Goal: Communication & Community: Answer question/provide support

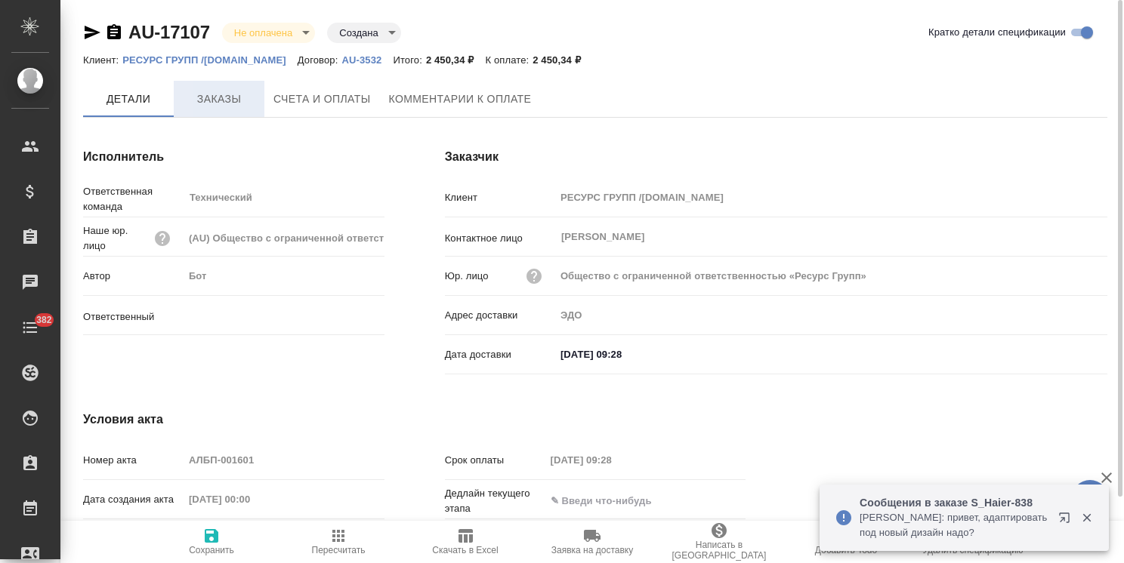
type input "[PERSON_NAME]"
click at [215, 103] on span "Заказы" at bounding box center [219, 99] width 73 height 19
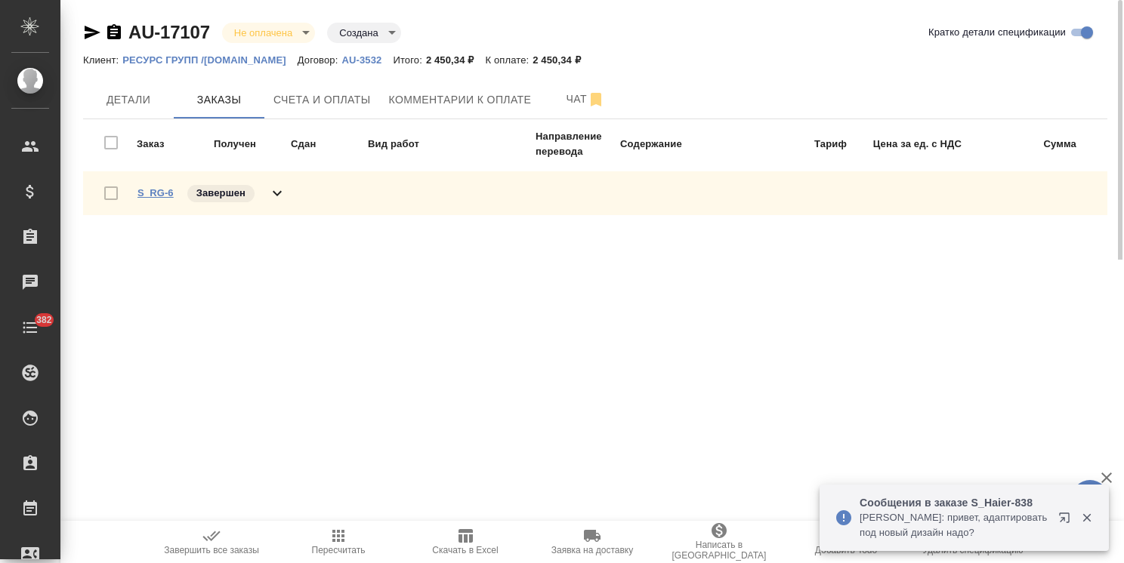
click at [161, 187] on link "S_RG-6" at bounding box center [155, 192] width 36 height 11
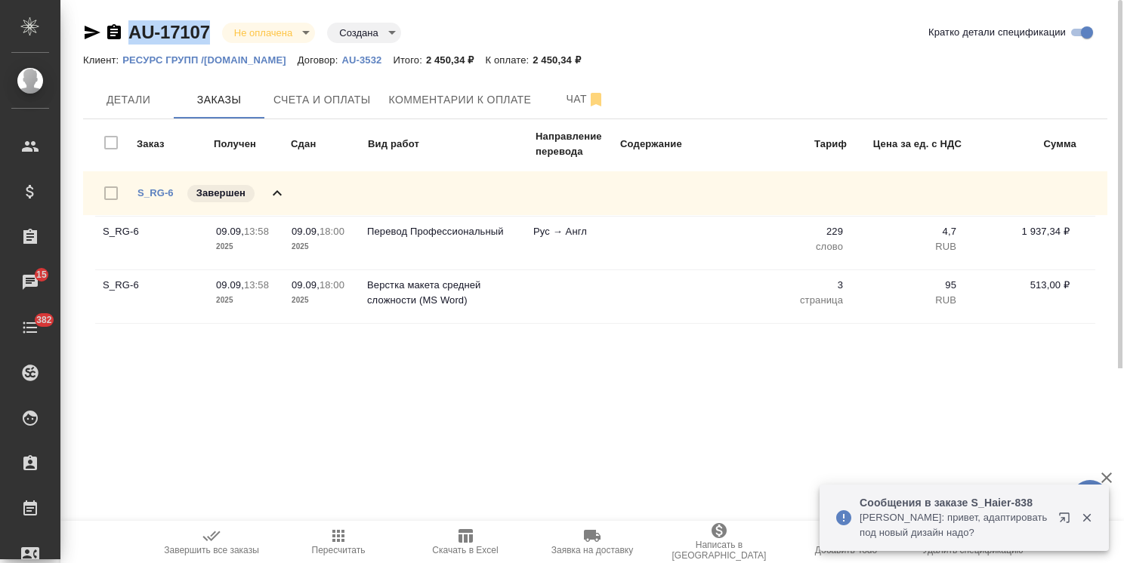
drag, startPoint x: 212, startPoint y: 7, endPoint x: 133, endPoint y: 20, distance: 80.3
click at [133, 20] on div "AU-17107 Не оплачена notPayed Создана created Кратко детали спецификации Клиент…" at bounding box center [595, 184] width 1041 height 369
copy link "AU-17107"
click at [295, 97] on span "Счета и оплаты" at bounding box center [321, 100] width 97 height 19
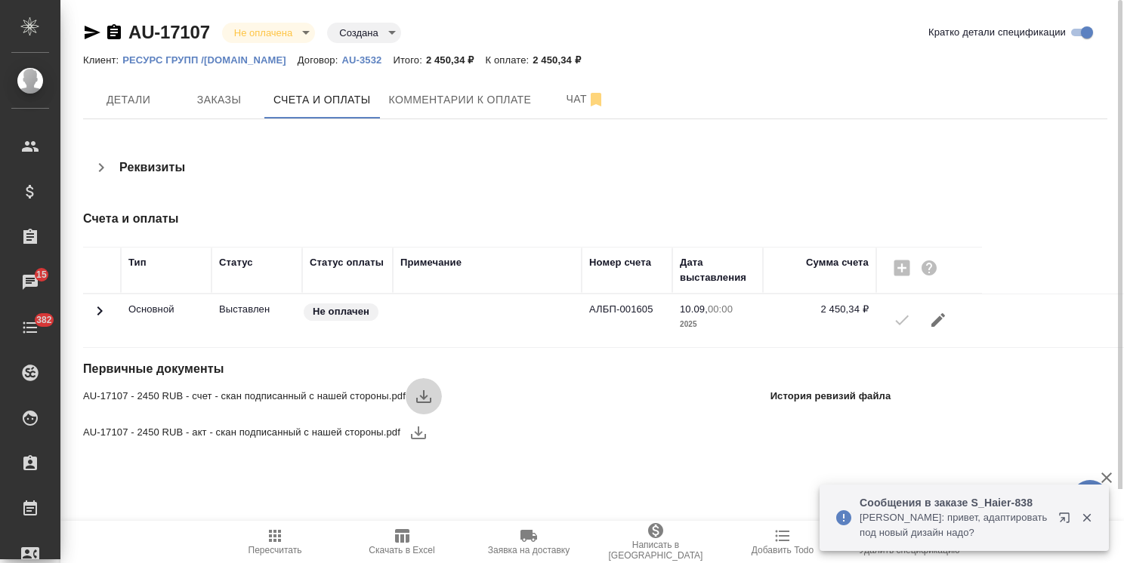
click at [426, 389] on icon "button" at bounding box center [424, 396] width 18 height 18
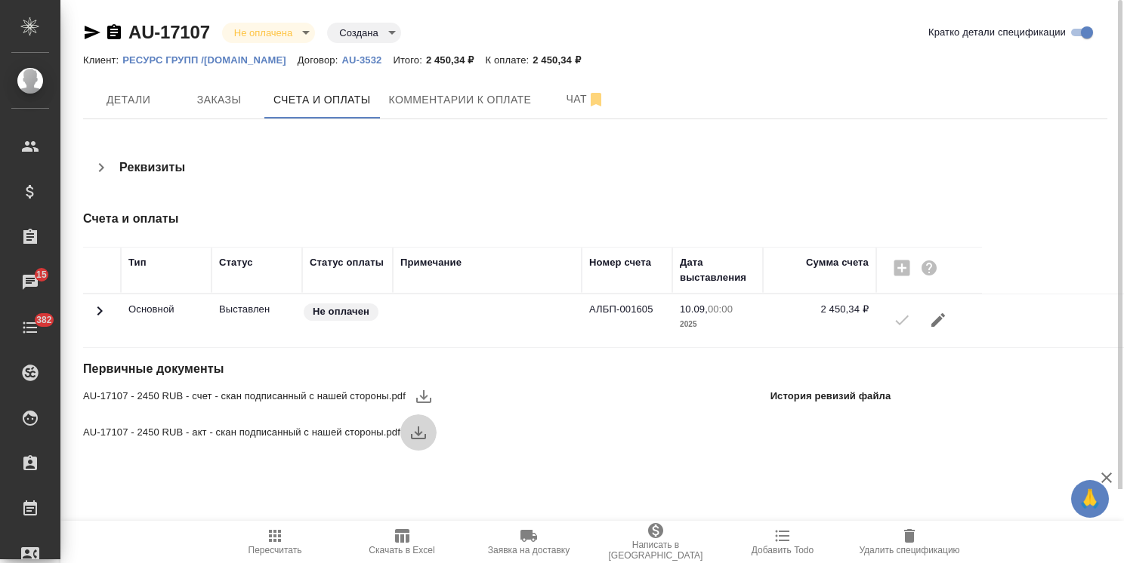
click at [418, 435] on icon "button" at bounding box center [418, 433] width 15 height 13
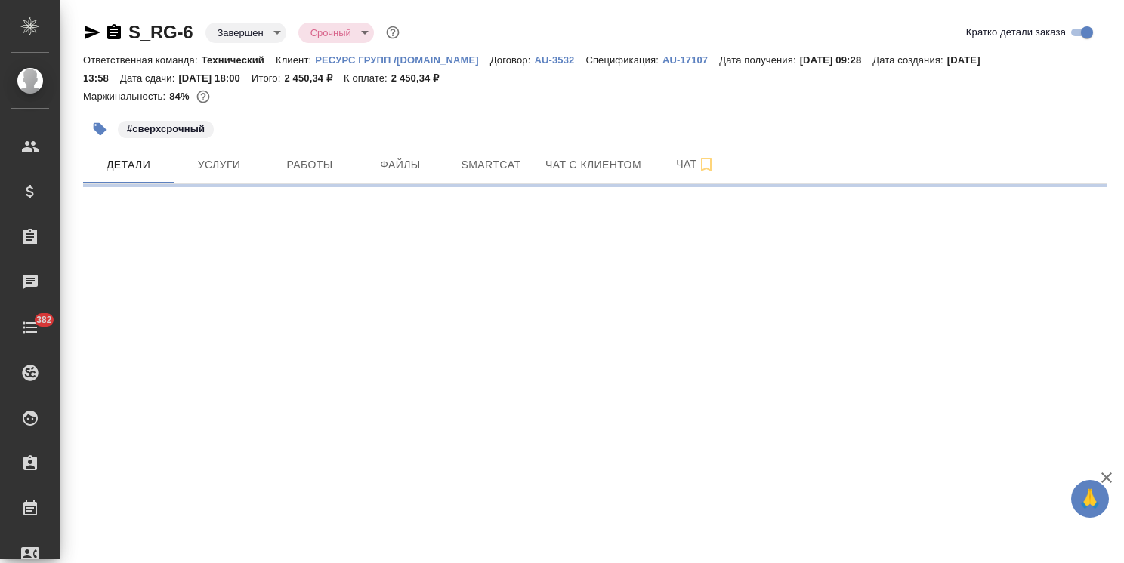
select select "RU"
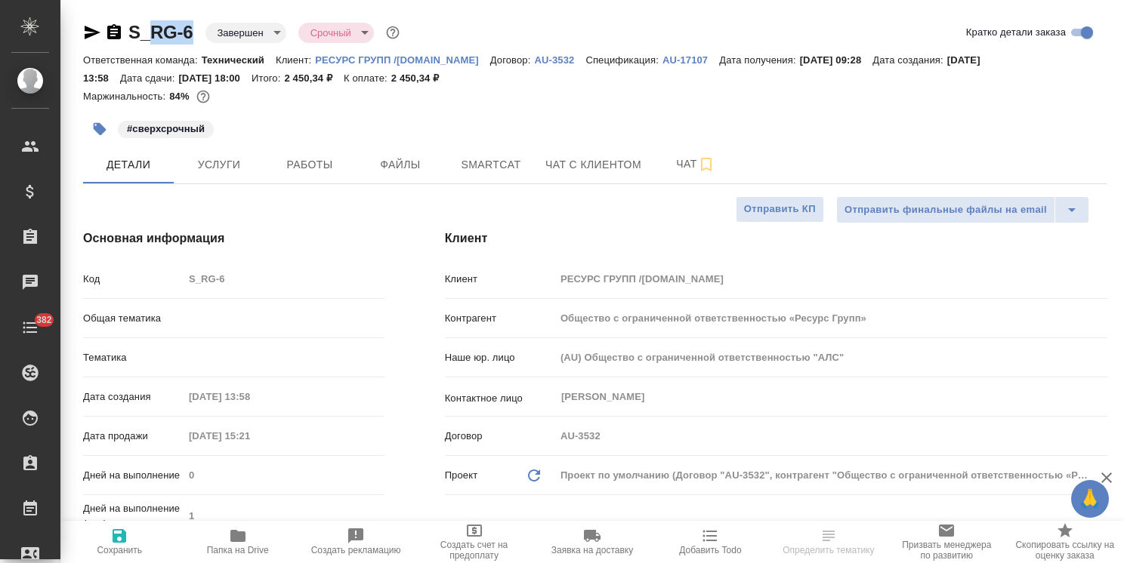
type textarea "x"
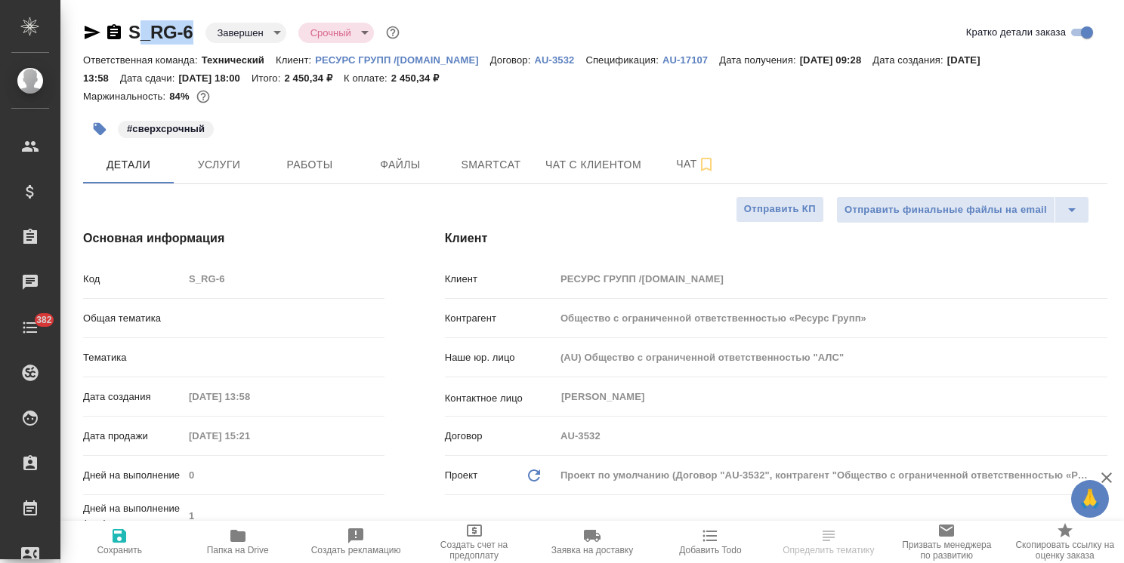
type textarea "x"
drag, startPoint x: 179, startPoint y: 23, endPoint x: 128, endPoint y: 29, distance: 51.7
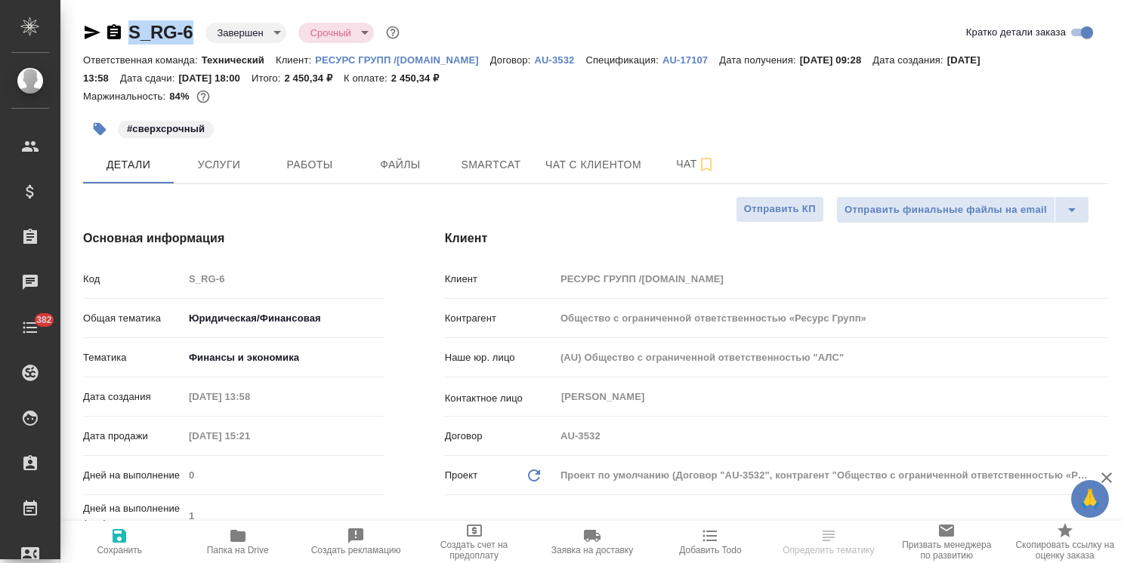
type textarea "x"
select select "RU"
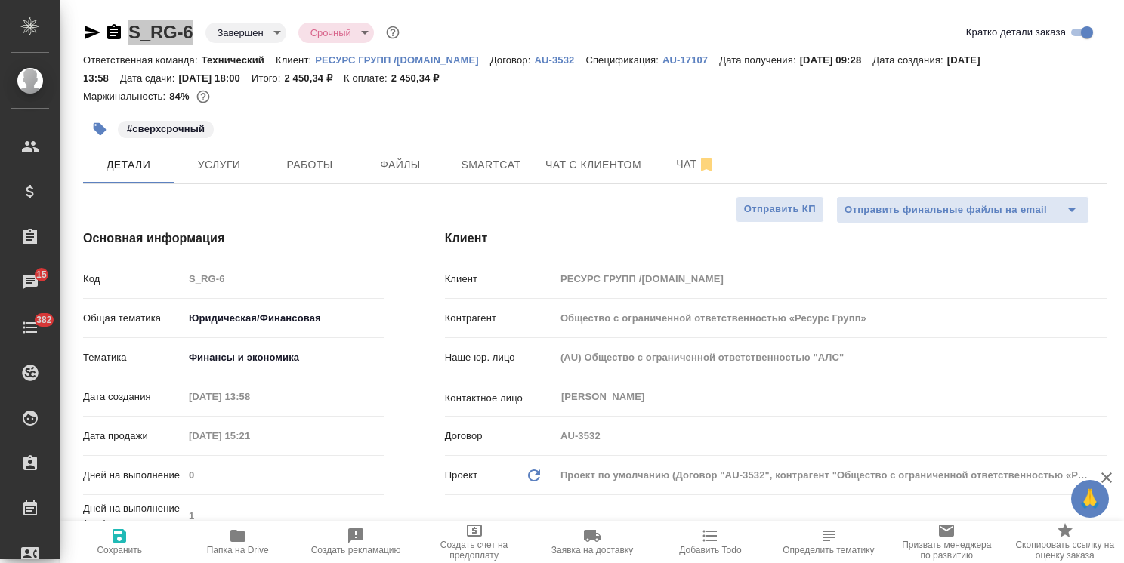
type textarea "x"
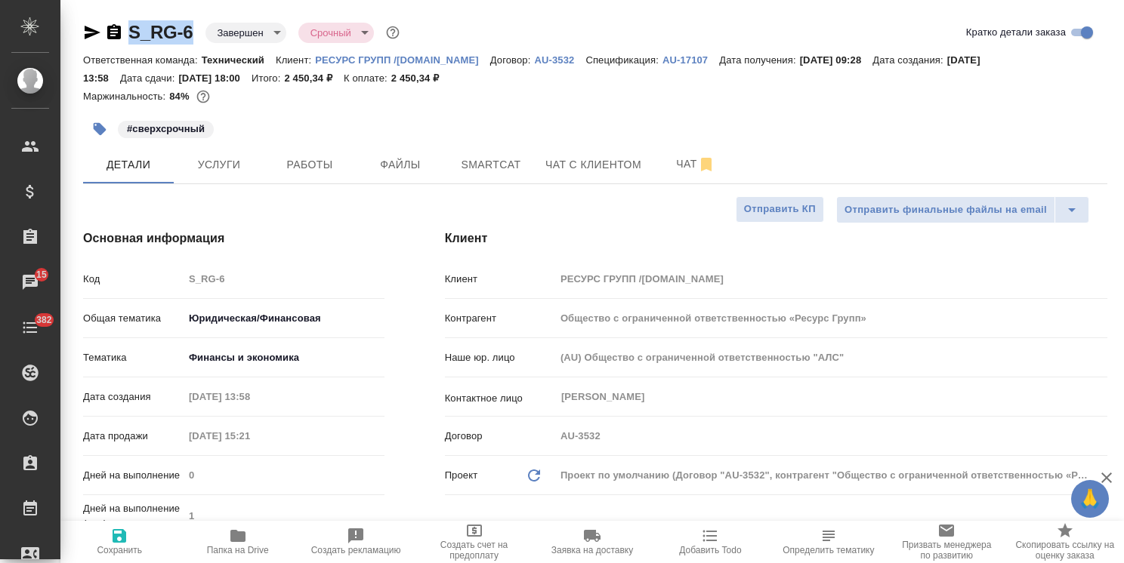
type textarea "x"
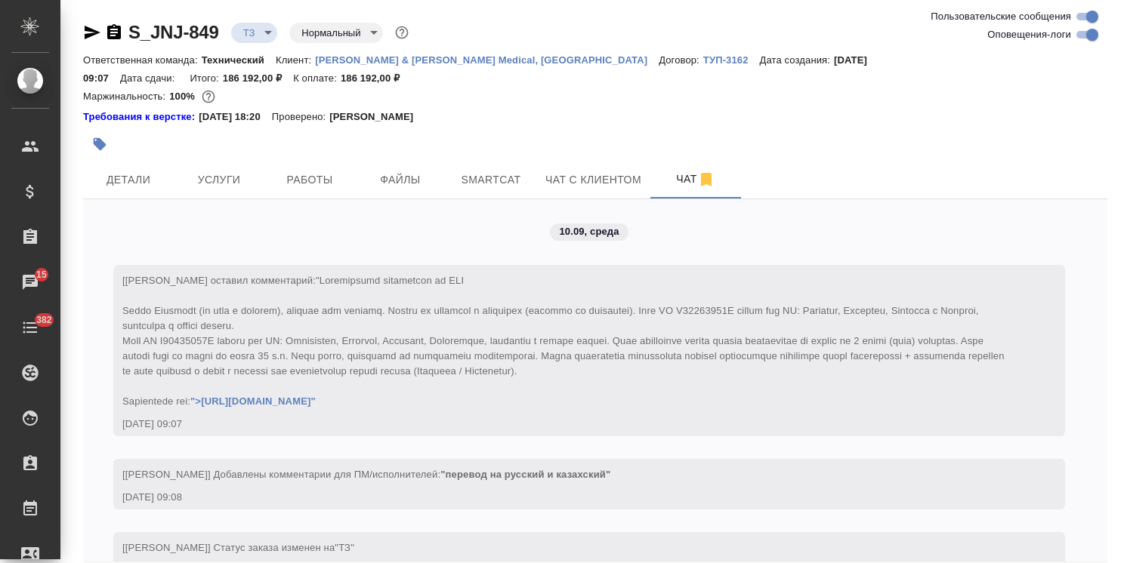
scroll to position [337, 0]
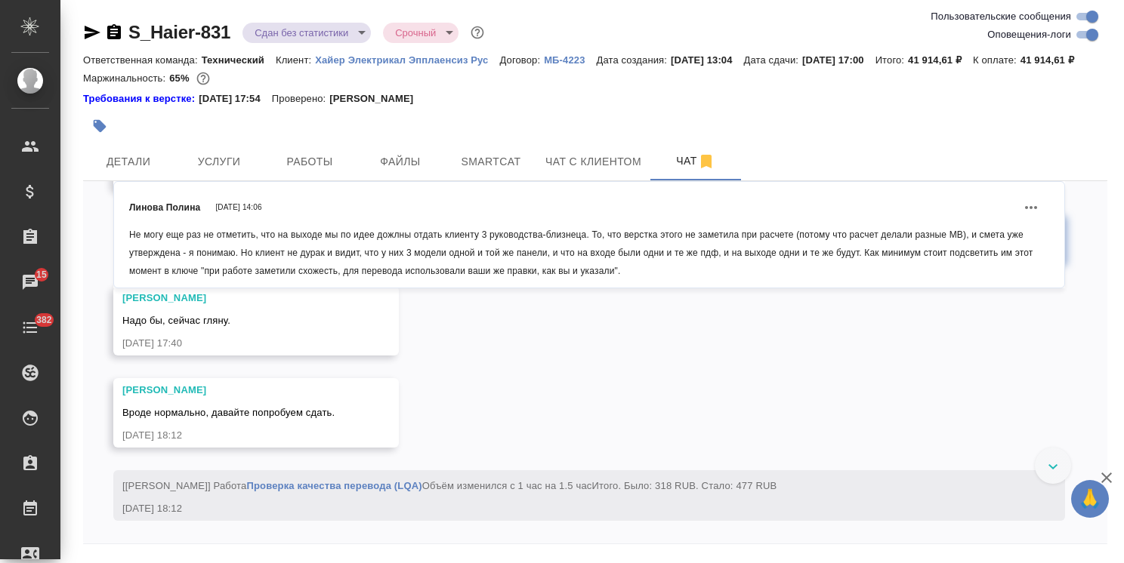
scroll to position [18493, 0]
click at [1106, 477] on icon "button" at bounding box center [1106, 478] width 11 height 11
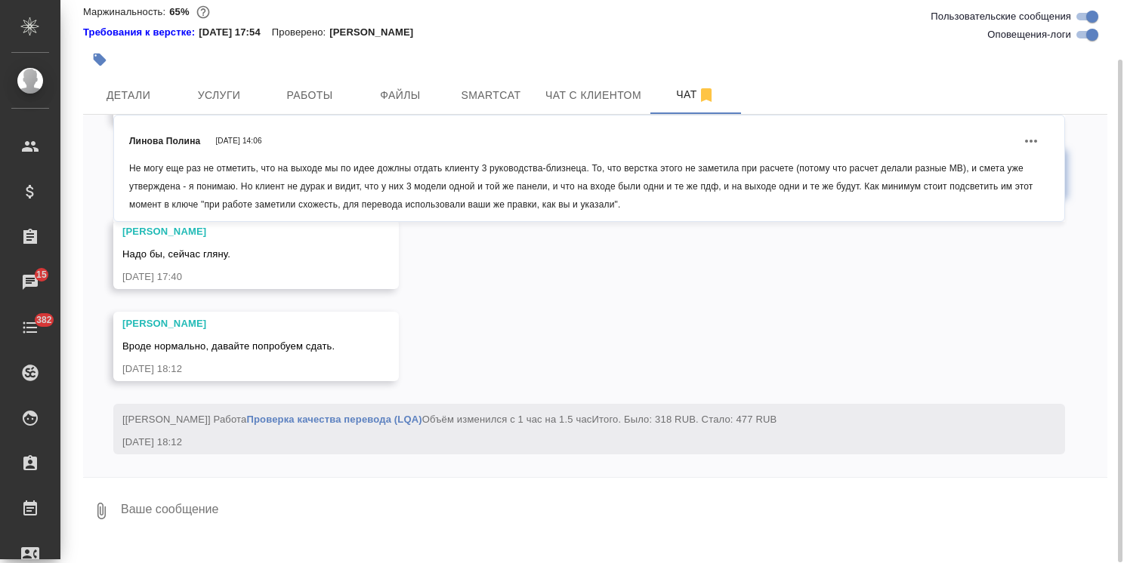
click at [242, 505] on textarea at bounding box center [613, 511] width 988 height 51
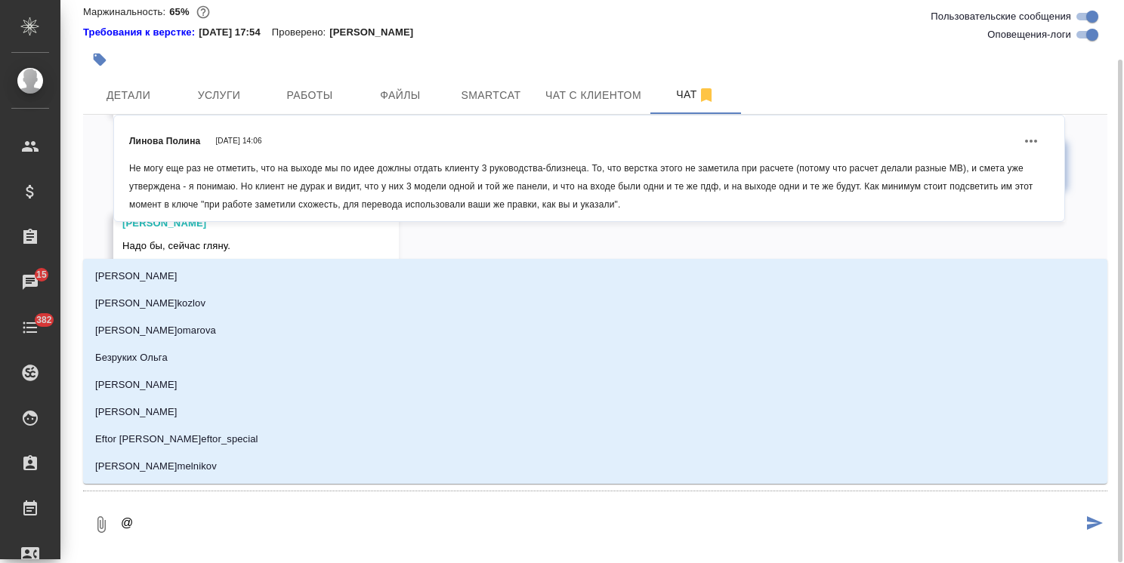
type textarea "@f"
type input "f"
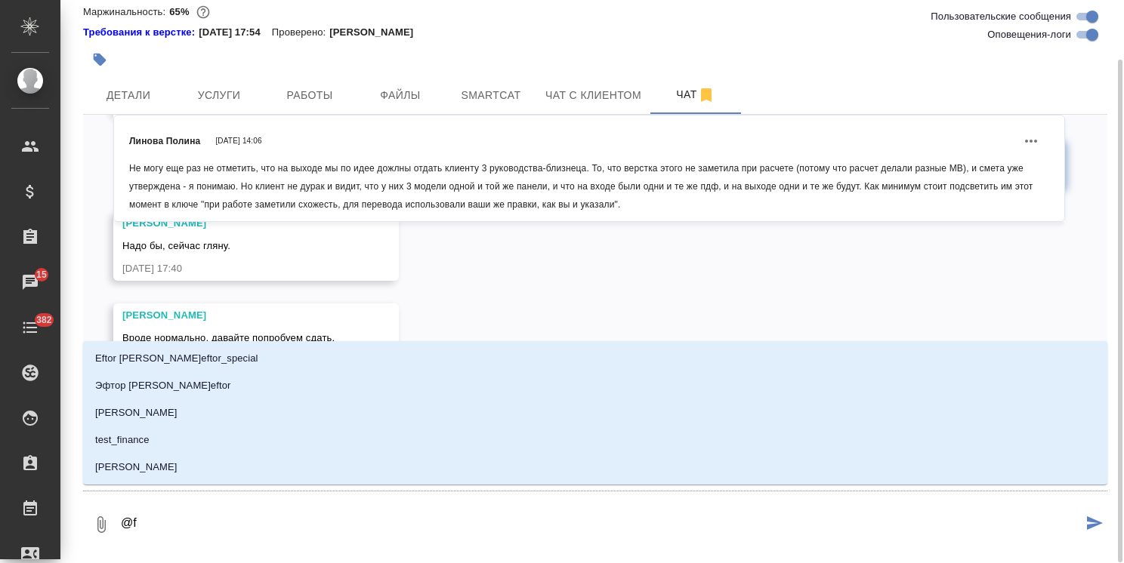
type textarea "@fh"
type input "fh"
type textarea "@fhc"
type input "fhc"
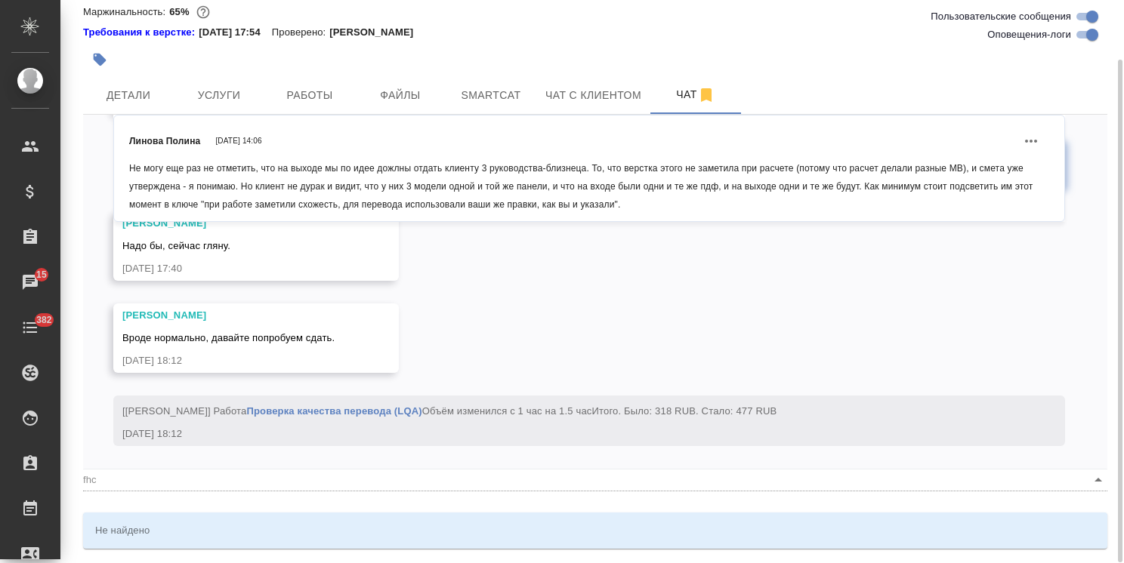
type textarea "@fh"
type input "fh"
type textarea "@f"
type input "f"
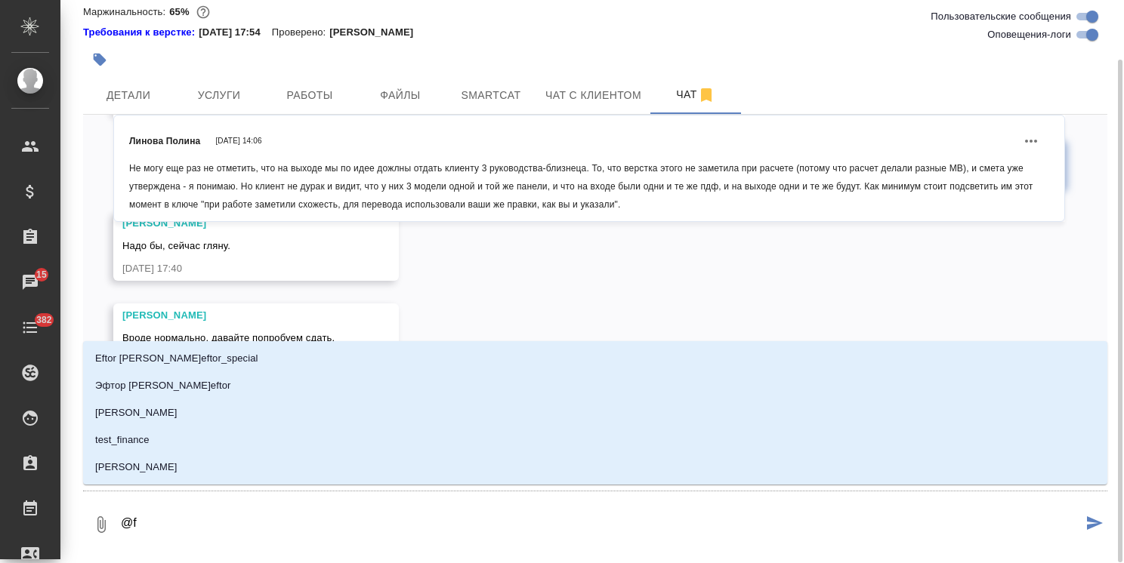
type textarea "@"
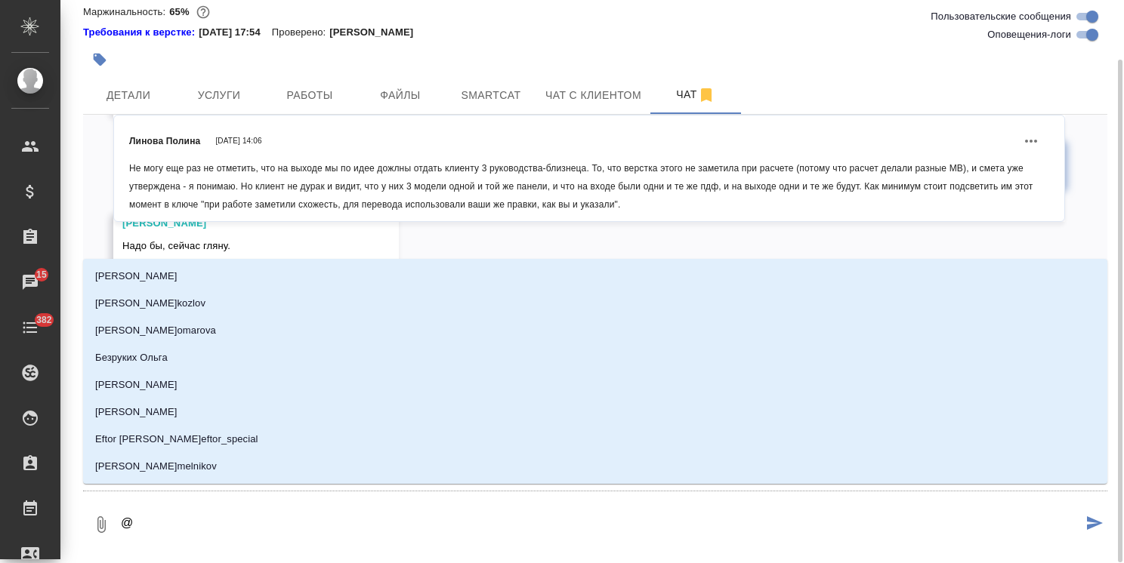
type textarea "@а"
type input "[PERSON_NAME]"
type textarea "@арс"
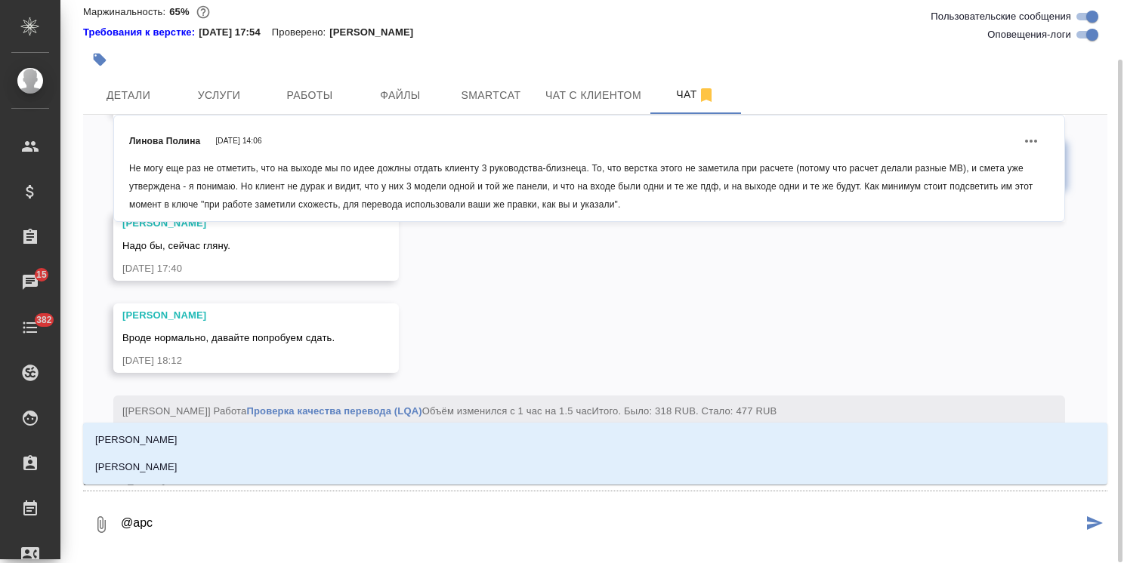
type input "арс"
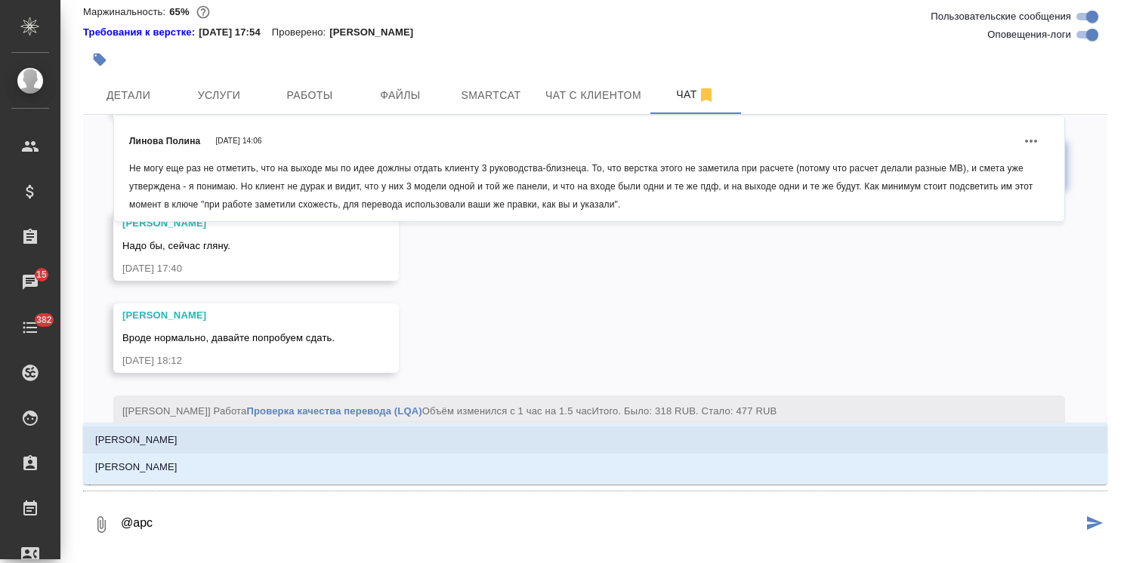
click at [174, 445] on li "[PERSON_NAME]" at bounding box center [595, 440] width 1024 height 27
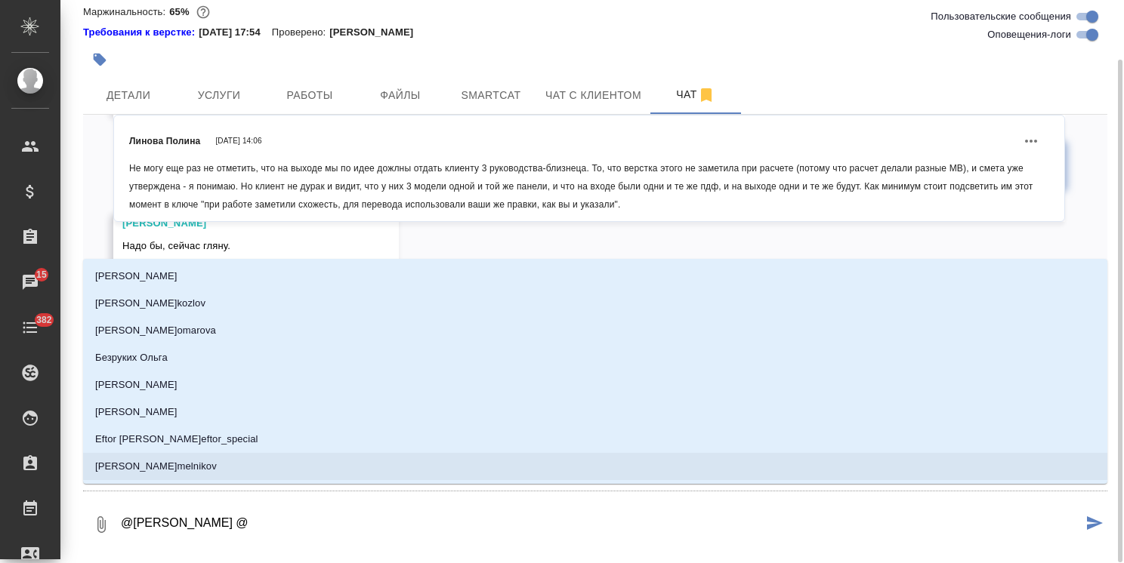
type textarea "@[PERSON_NAME] @с"
type input "с"
type textarea "@[PERSON_NAME] @се"
type input "се"
type textarea "@[PERSON_NAME] @сер"
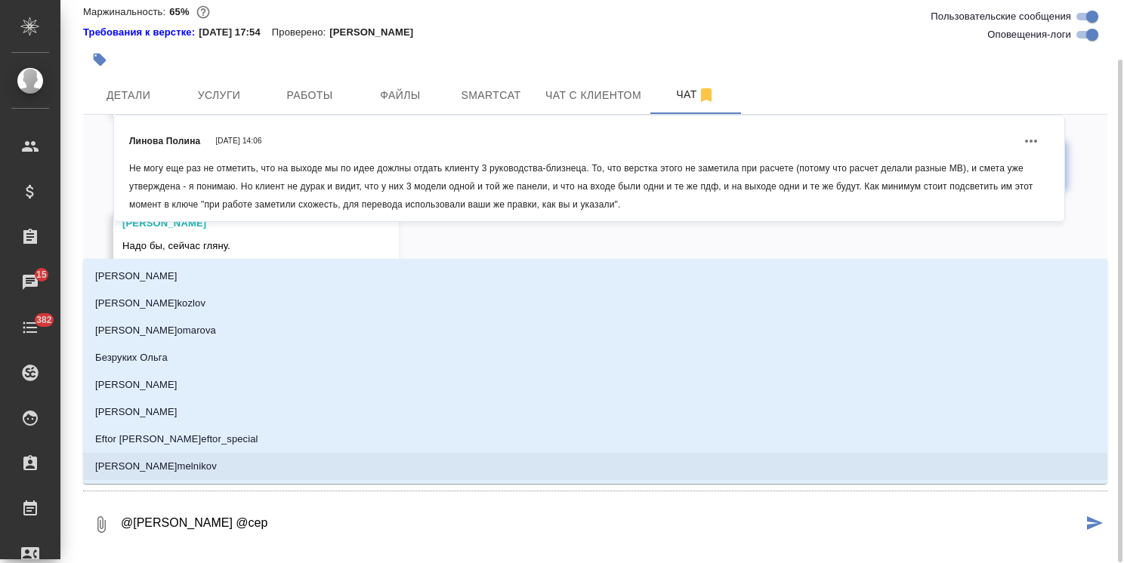
type input "сер"
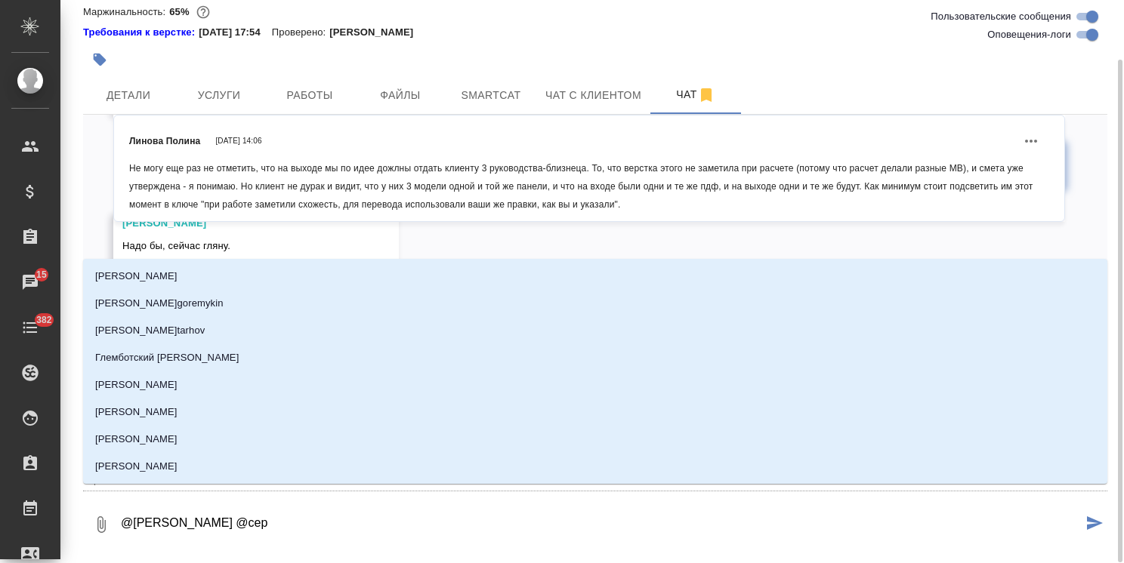
type textarea "@[PERSON_NAME] @серг"
type input "серг"
type textarea "@[PERSON_NAME] @[PERSON_NAME]"
type input "[PERSON_NAME]"
type textarea "@[PERSON_NAME] @сергее"
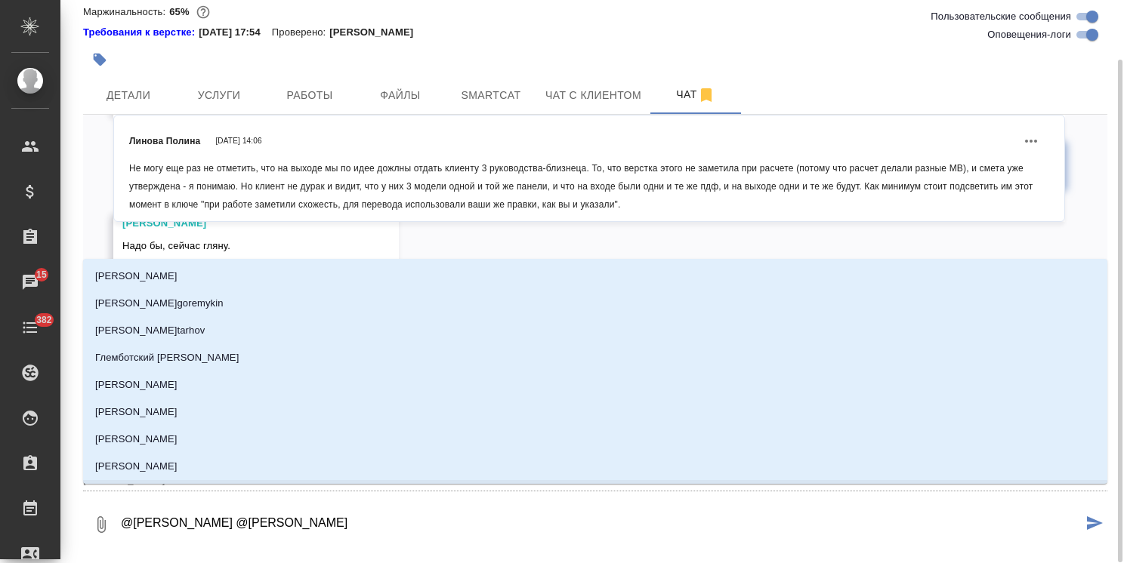
type input "сергее"
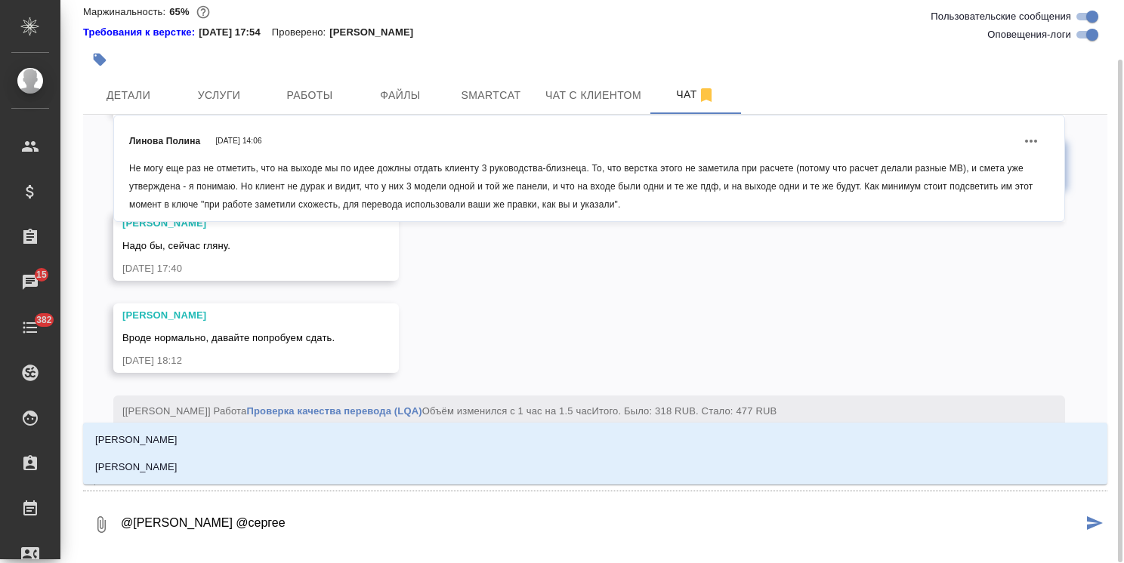
type textarea "@[PERSON_NAME] @[PERSON_NAME]"
type input "[PERSON_NAME]"
type textarea "@[PERSON_NAME] @[PERSON_NAME]"
type input "[PERSON_NAME]"
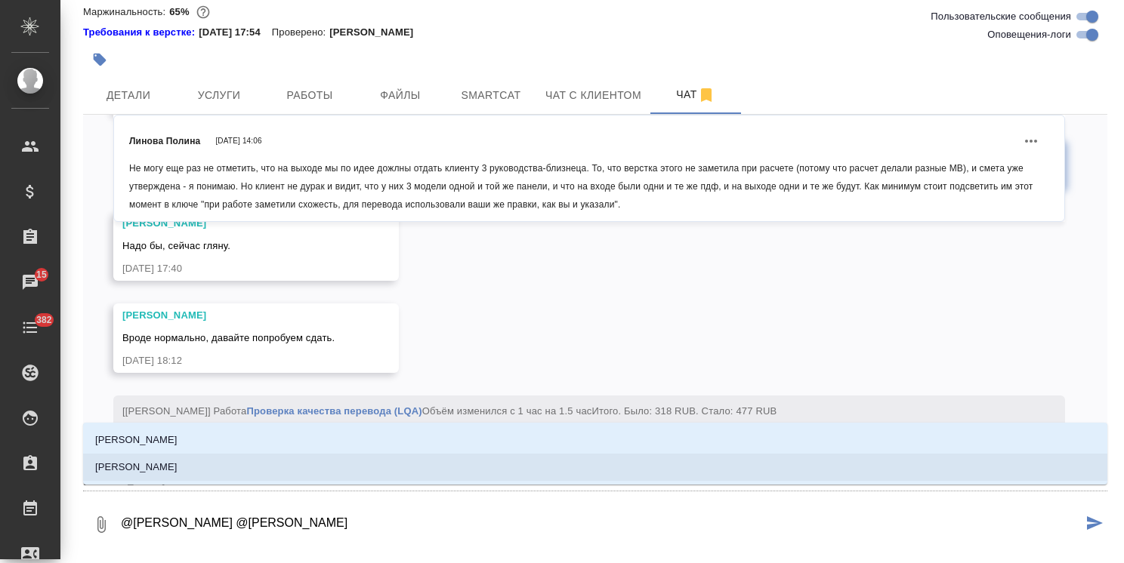
click at [177, 461] on p "[PERSON_NAME]" at bounding box center [136, 467] width 82 height 15
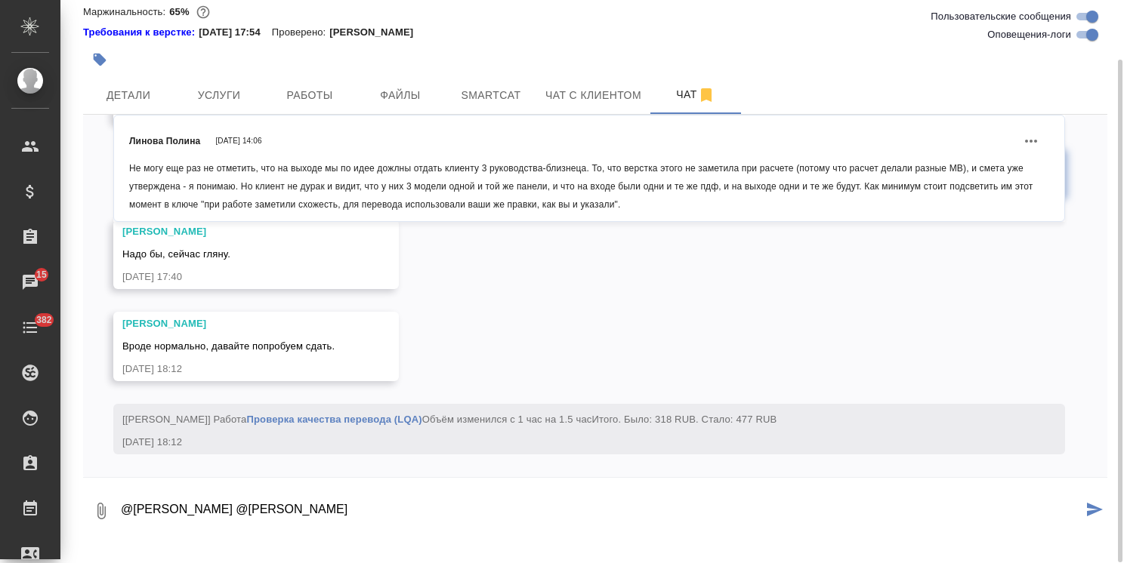
paste textarea "[PERSON_NAME], Все ок, давайте переводить на казахский. [GEOGRAPHIC_DATA] Best …"
type textarea "@[PERSON_NAME] @[PERSON_NAME] [PERSON_NAME], Все ок, давайте переводить на каза…"
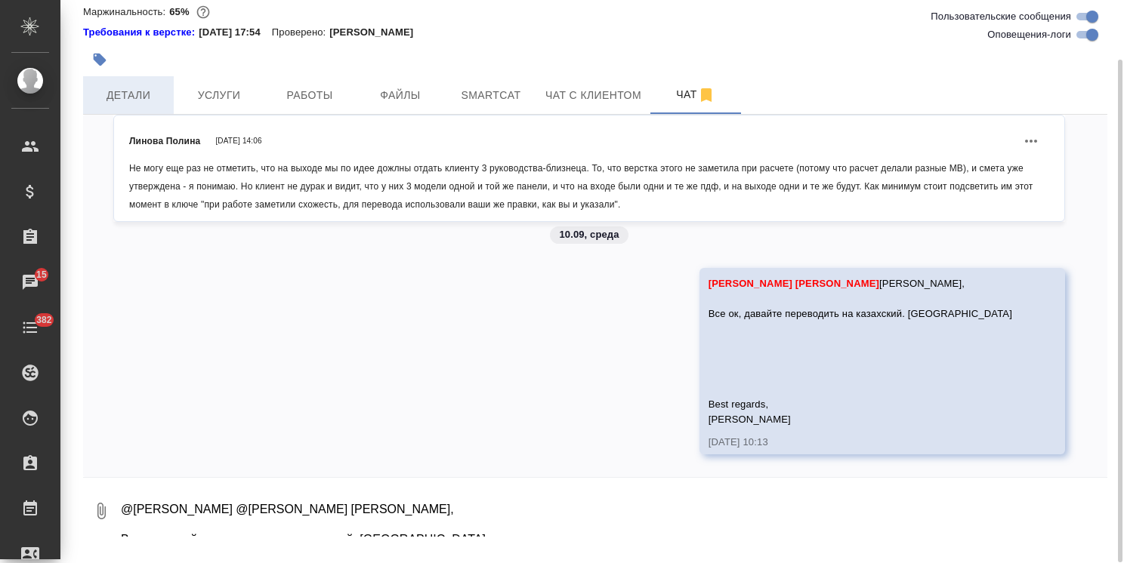
scroll to position [19146, 0]
click at [144, 105] on span "Детали" at bounding box center [128, 95] width 73 height 19
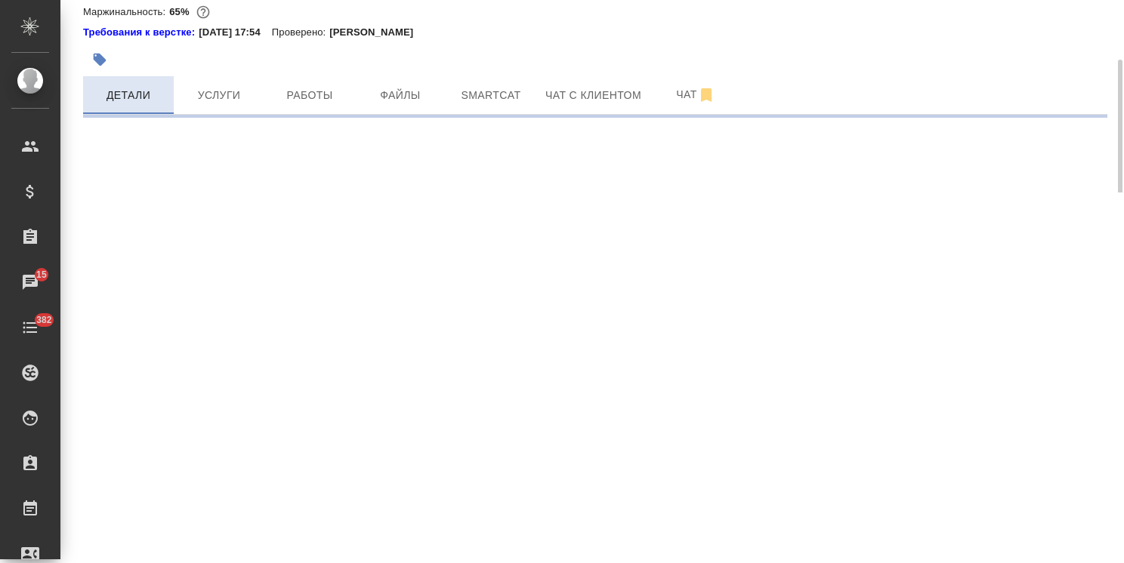
select select "RU"
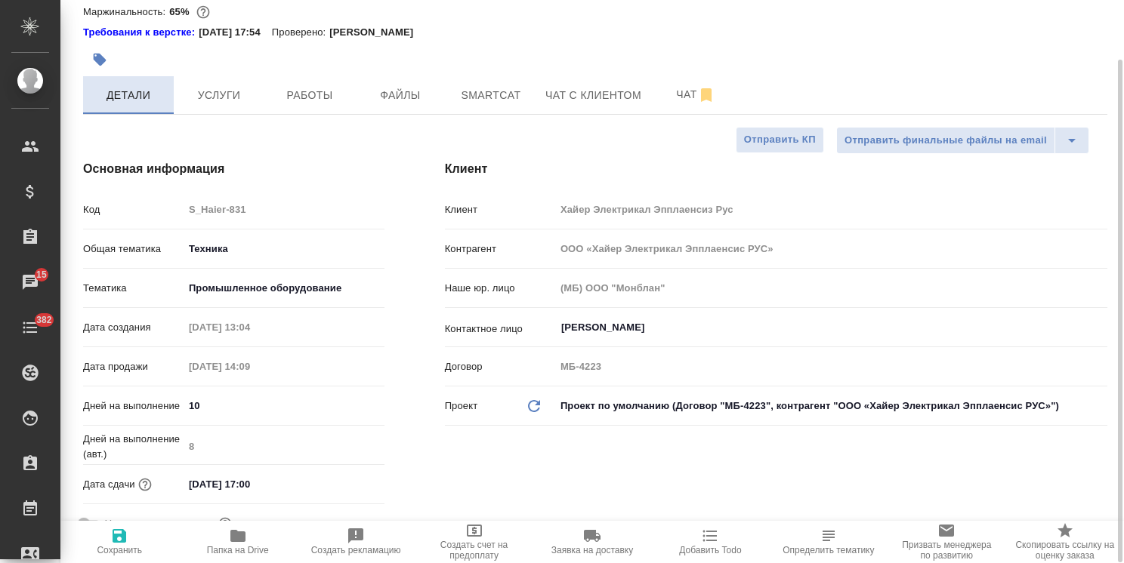
type textarea "x"
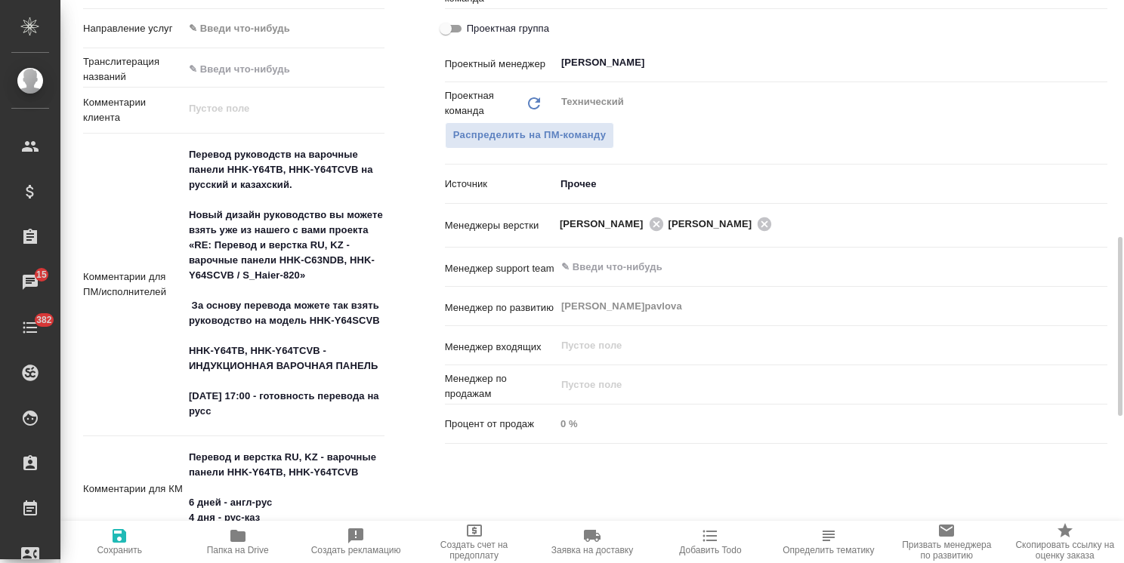
scroll to position [897, 0]
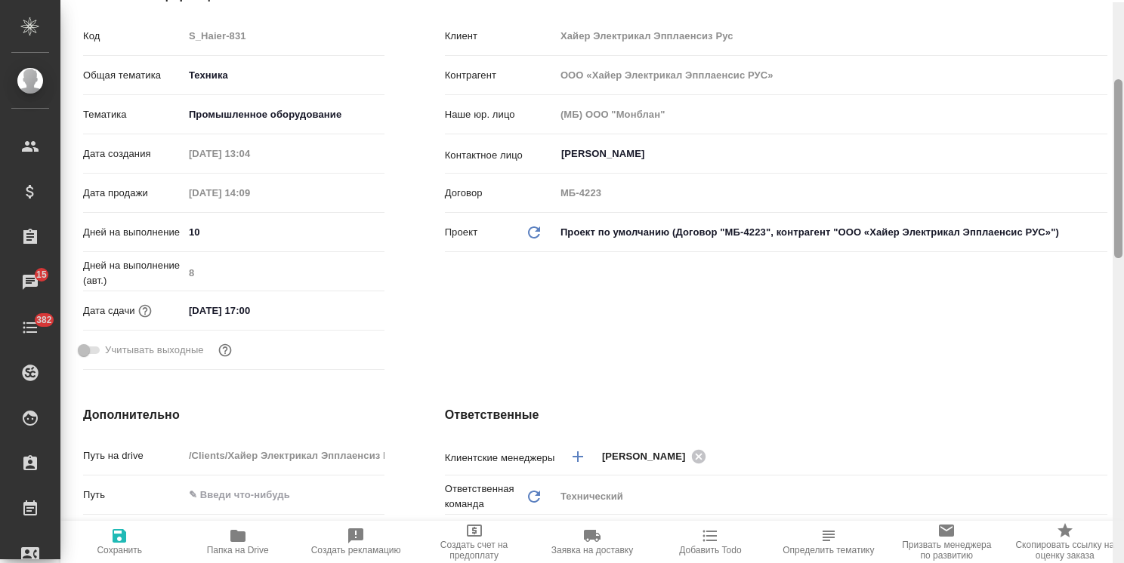
drag, startPoint x: 1119, startPoint y: 417, endPoint x: 1113, endPoint y: 209, distance: 207.8
click at [1114, 209] on div at bounding box center [1118, 168] width 8 height 179
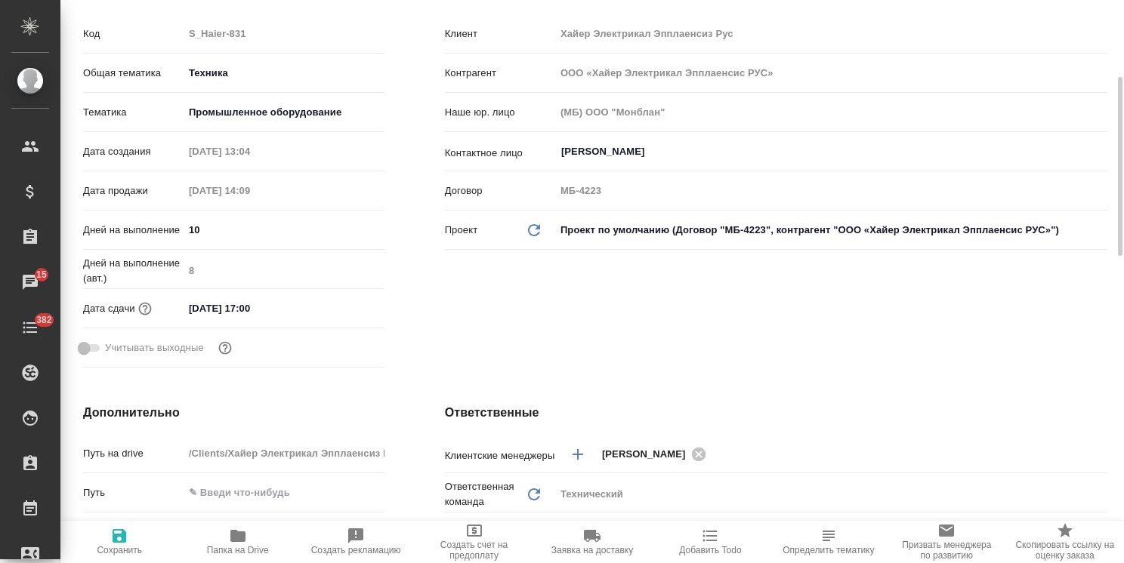
click at [293, 319] on input "[DATE] 17:00" at bounding box center [250, 309] width 132 height 22
click at [343, 316] on icon "button" at bounding box center [341, 307] width 18 height 18
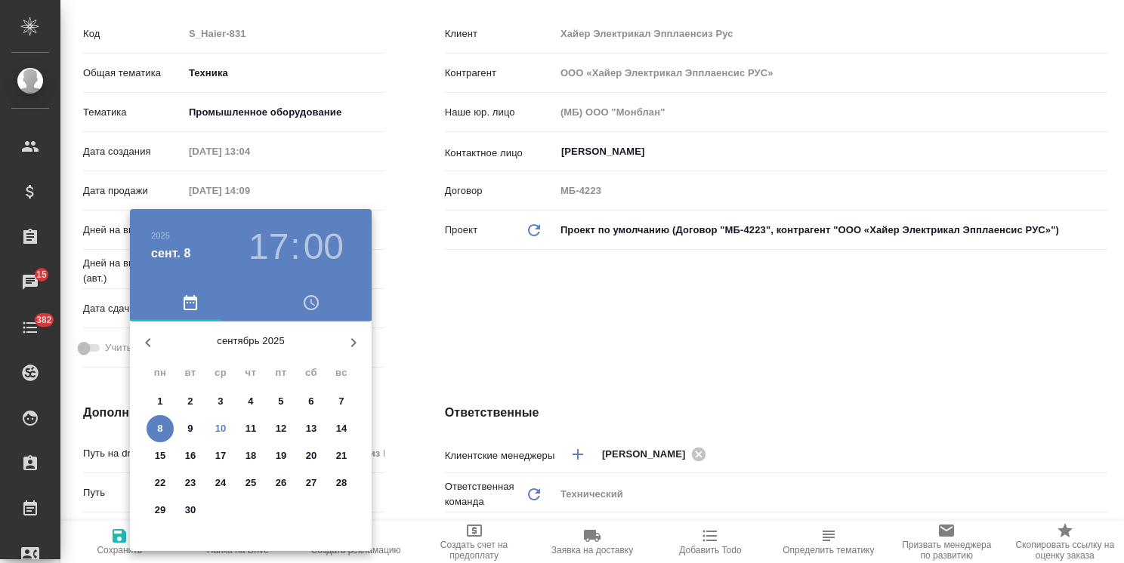
click at [163, 455] on p "15" at bounding box center [160, 456] width 11 height 15
type input "[DATE] 17:00"
type textarea "x"
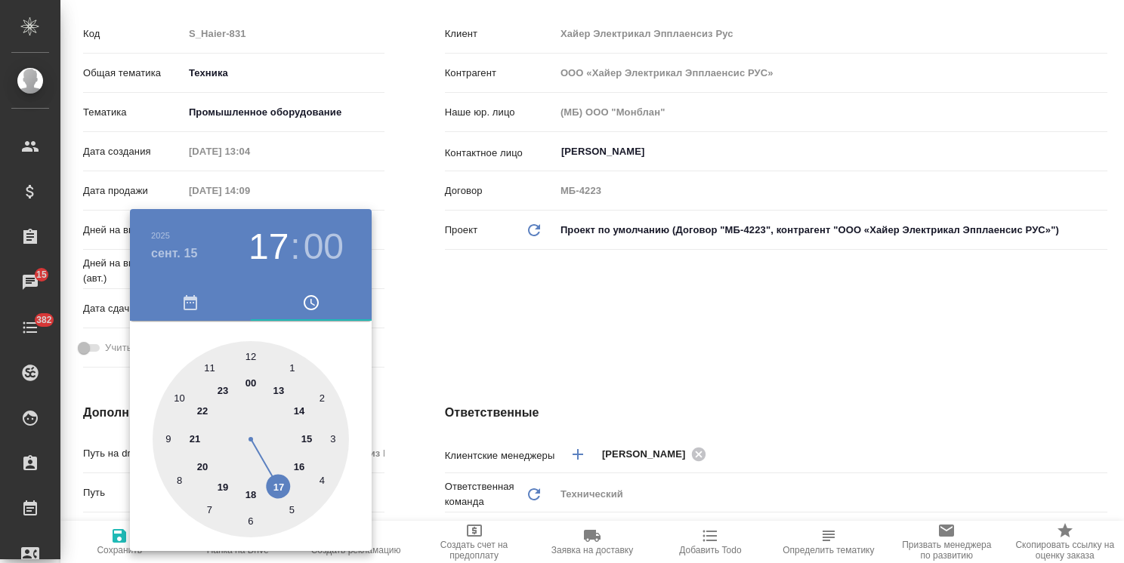
click at [499, 412] on div at bounding box center [562, 281] width 1124 height 563
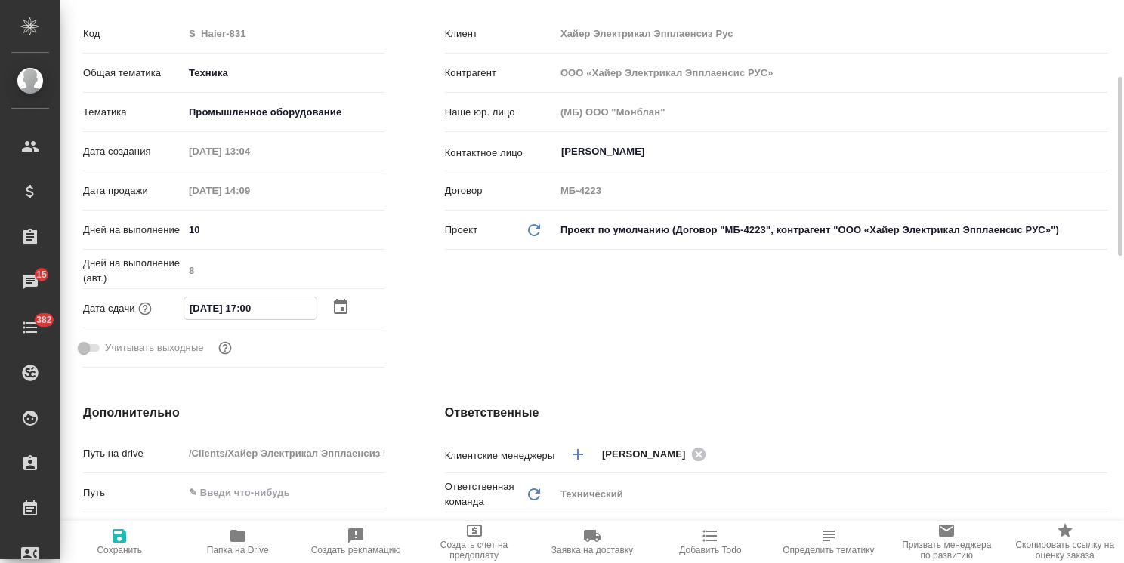
click at [248, 319] on input "[DATE] 17:00" at bounding box center [250, 309] width 132 height 22
type input "[DATE] 15:00"
type textarea "x"
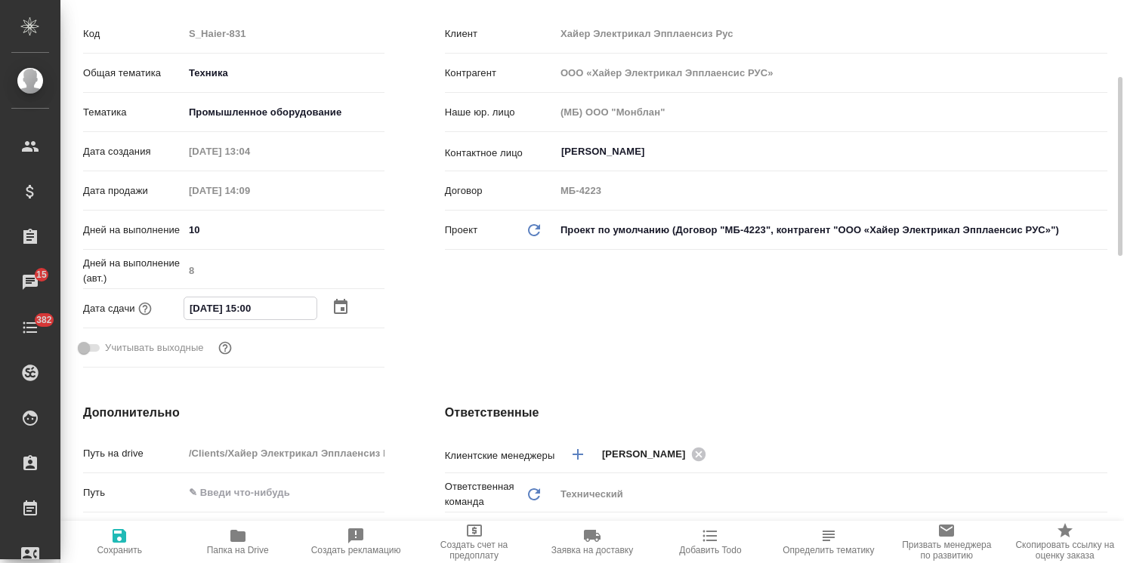
type input "[DATE] 15:00"
click at [114, 543] on icon "button" at bounding box center [119, 536] width 18 height 18
type textarea "x"
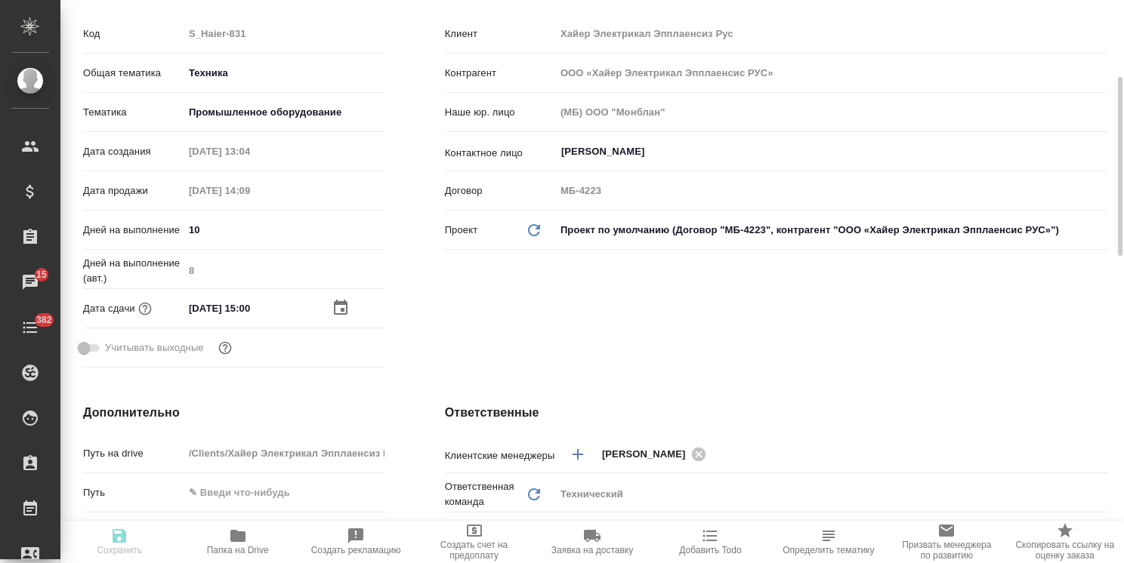
type textarea "x"
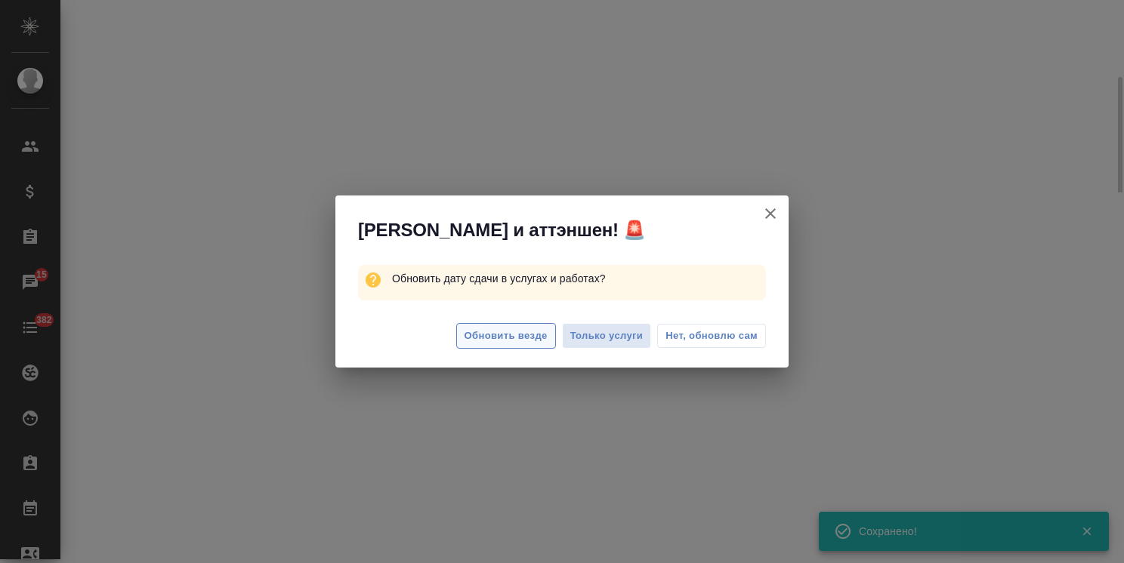
click at [526, 345] on button "Обновить везде" at bounding box center [506, 336] width 100 height 26
select select "RU"
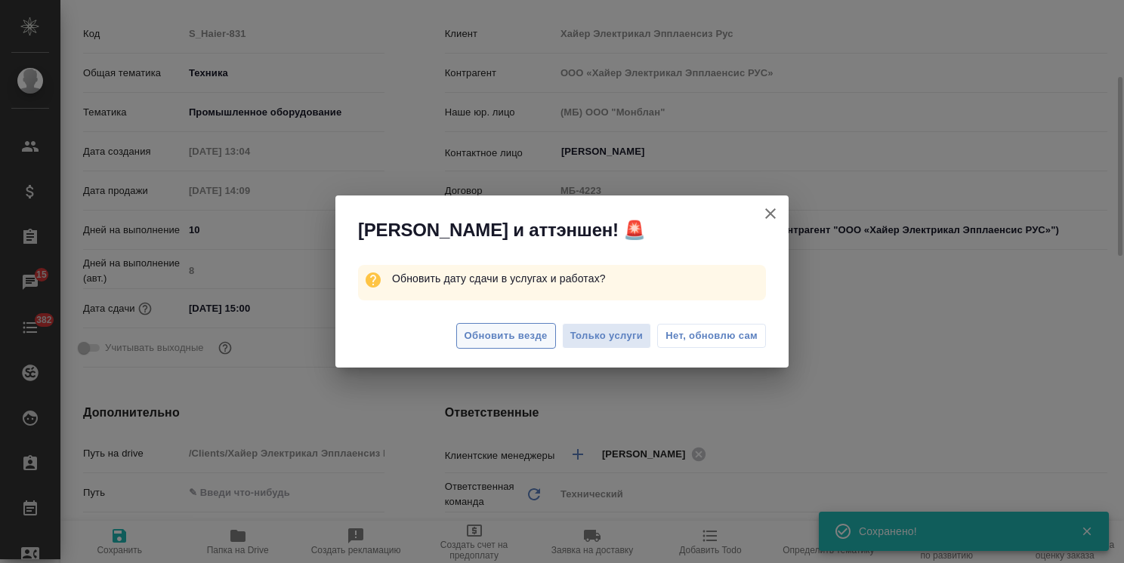
type textarea "x"
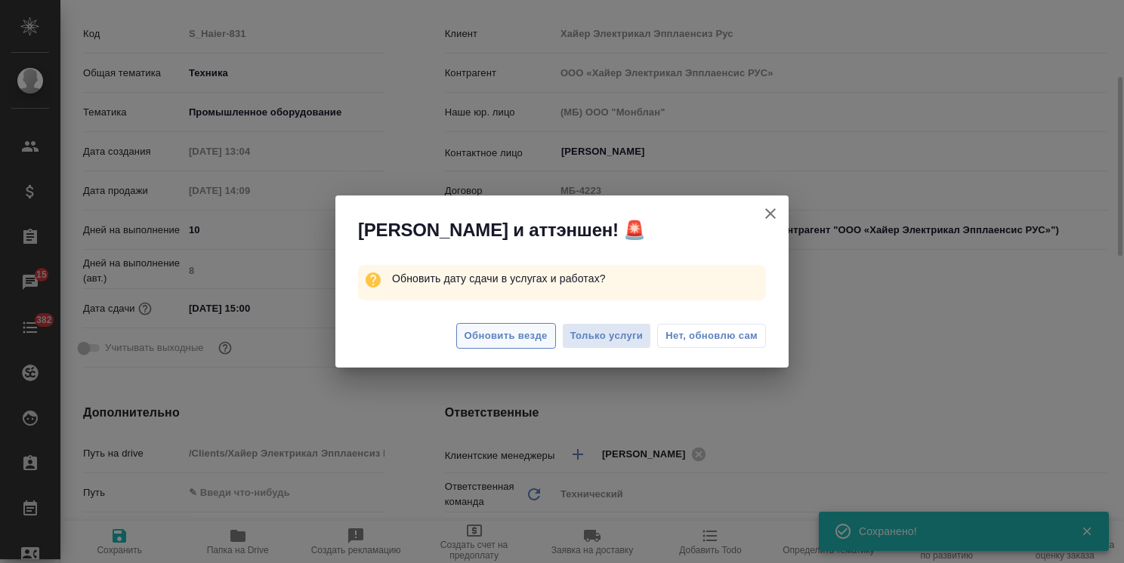
type textarea "x"
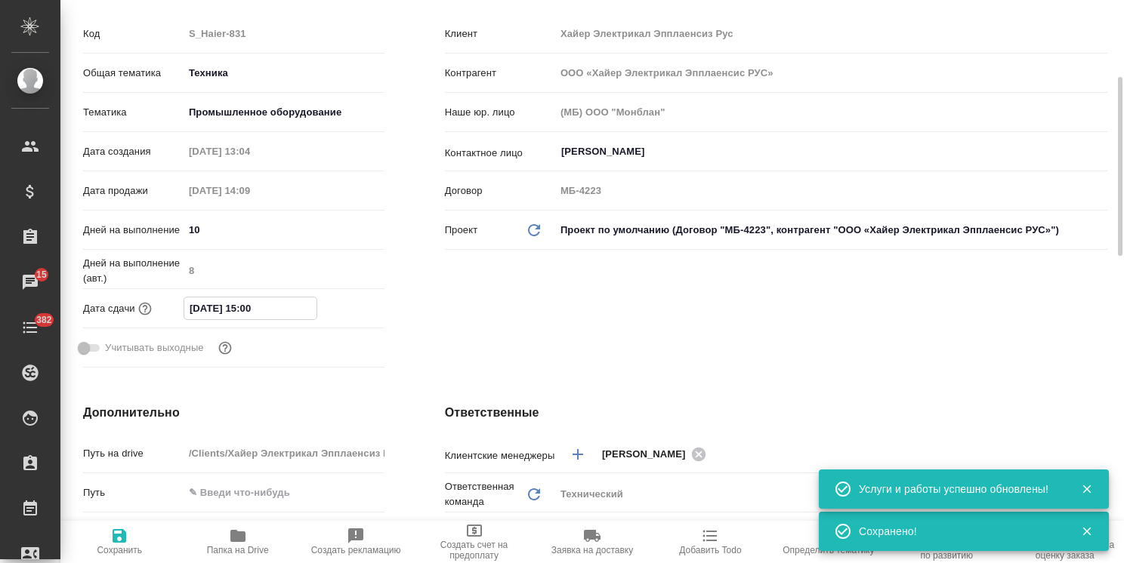
drag, startPoint x: 253, startPoint y: 331, endPoint x: 132, endPoint y: 322, distance: 121.2
click at [132, 322] on div "Дата сдачи [DATE] 15:00" at bounding box center [233, 308] width 301 height 26
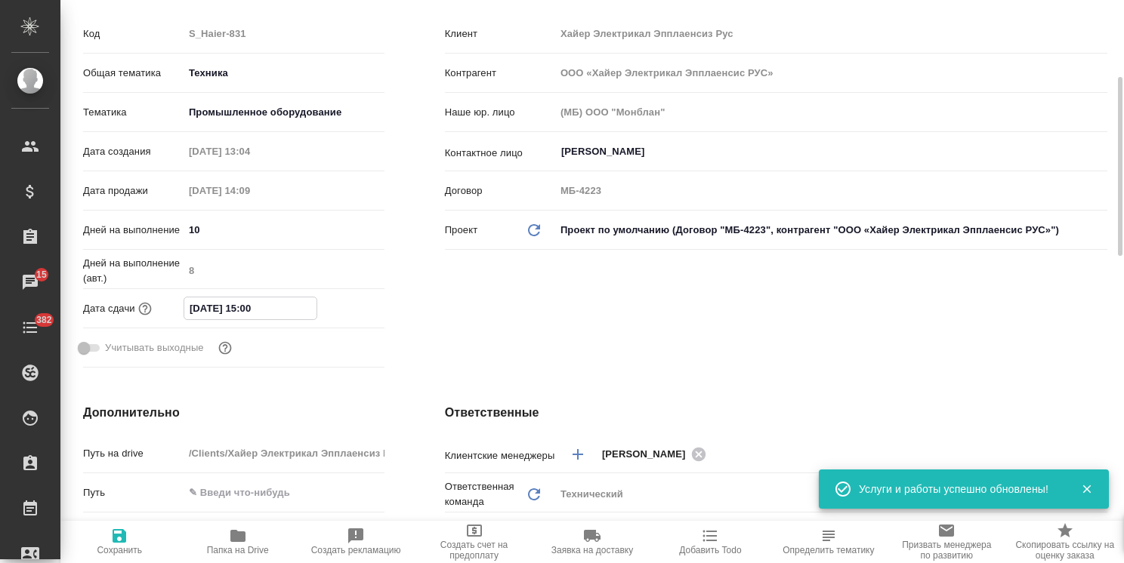
click at [252, 319] on input "[DATE] 15:00" at bounding box center [250, 309] width 132 height 22
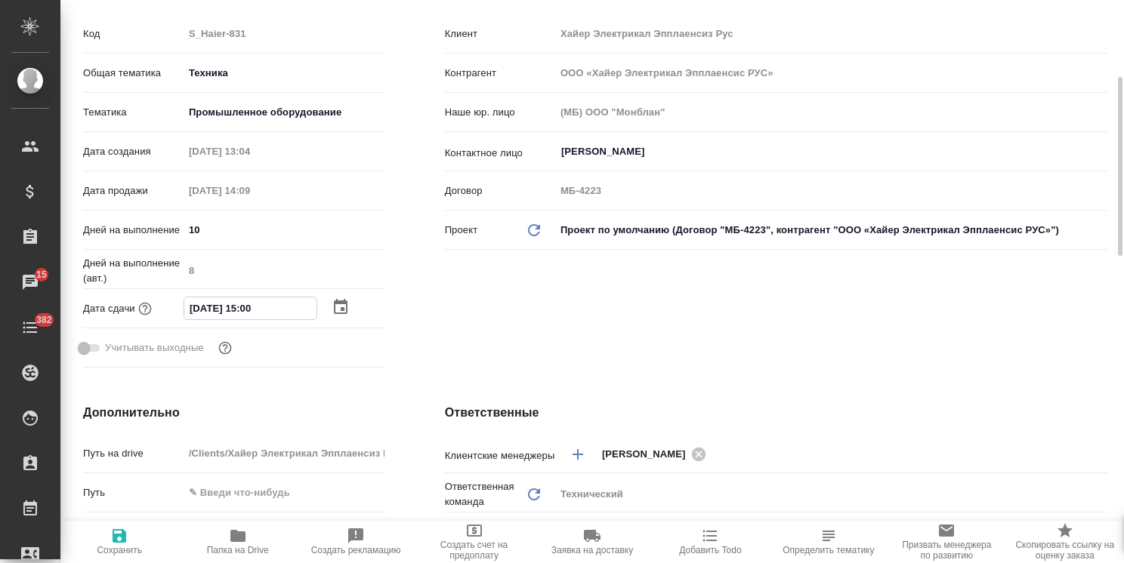
drag, startPoint x: 252, startPoint y: 323, endPoint x: 245, endPoint y: 325, distance: 7.7
click at [245, 319] on input "[DATE] 15:00" at bounding box center [250, 309] width 132 height 22
type input "[DATE] 16:00"
type textarea "x"
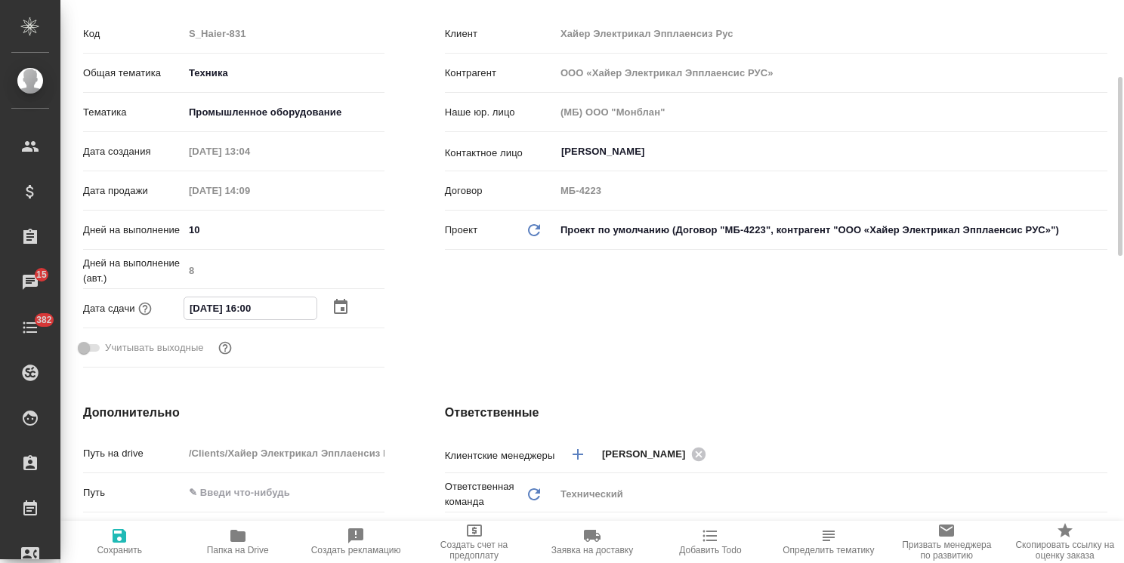
type textarea "x"
drag, startPoint x: 279, startPoint y: 325, endPoint x: 97, endPoint y: 322, distance: 182.1
click at [96, 322] on div "Дата сдачи [DATE] 16:00" at bounding box center [233, 308] width 301 height 26
type input "[DATE] 16:00"
click at [121, 525] on button "Сохранить" at bounding box center [119, 542] width 118 height 42
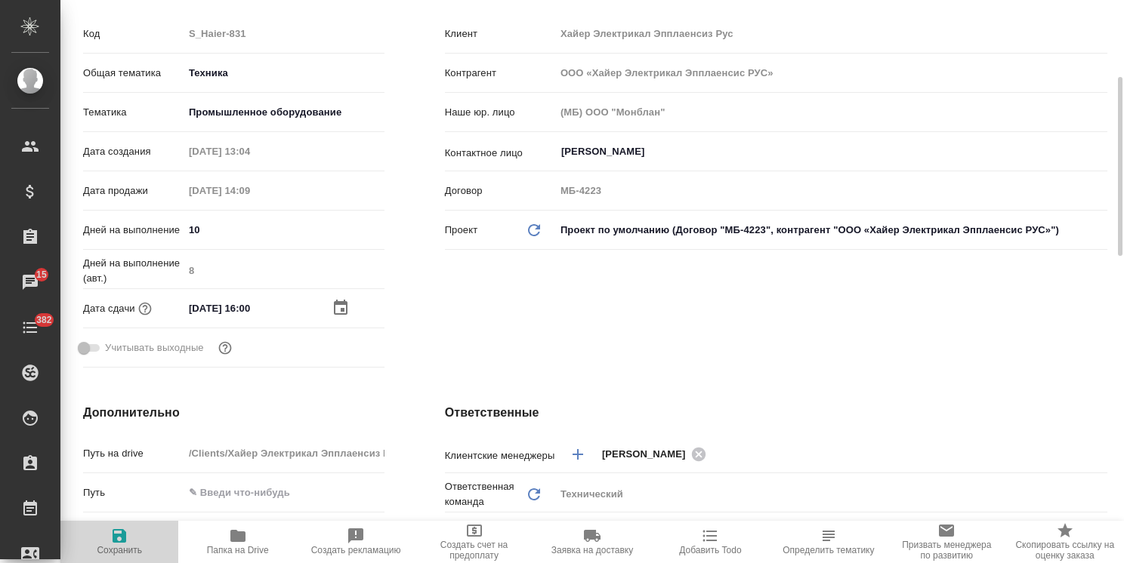
type textarea "x"
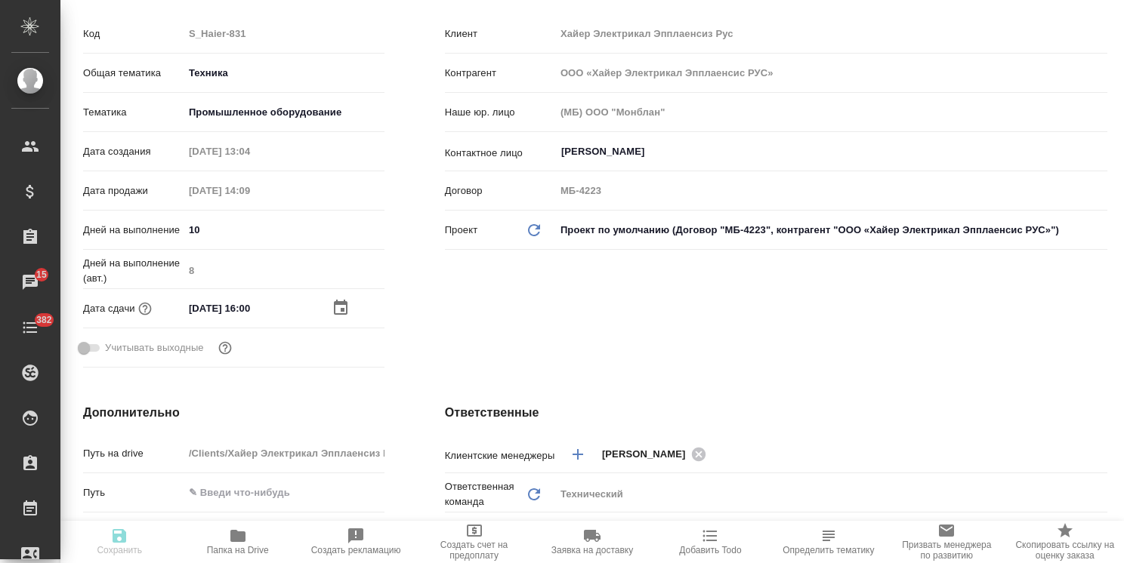
type textarea "x"
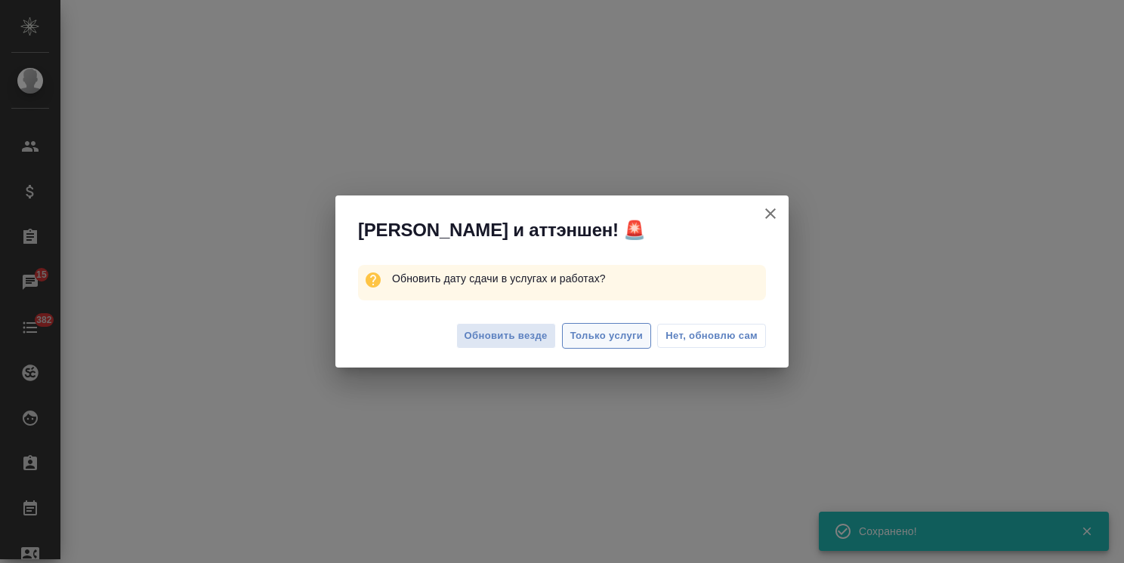
select select "RU"
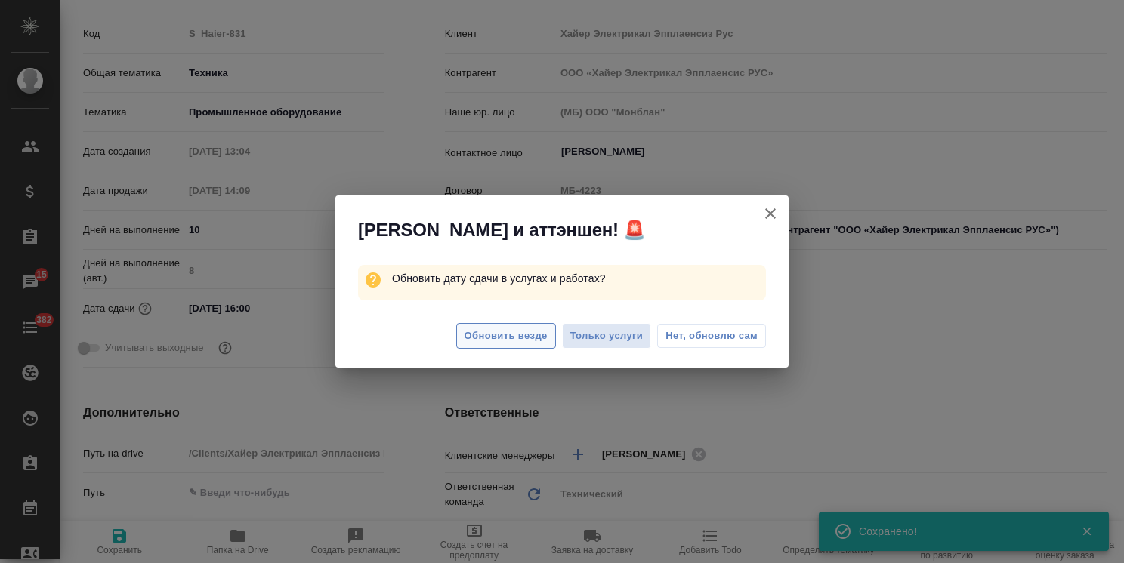
type textarea "x"
click at [536, 338] on span "Обновить везде" at bounding box center [506, 336] width 83 height 17
type textarea "x"
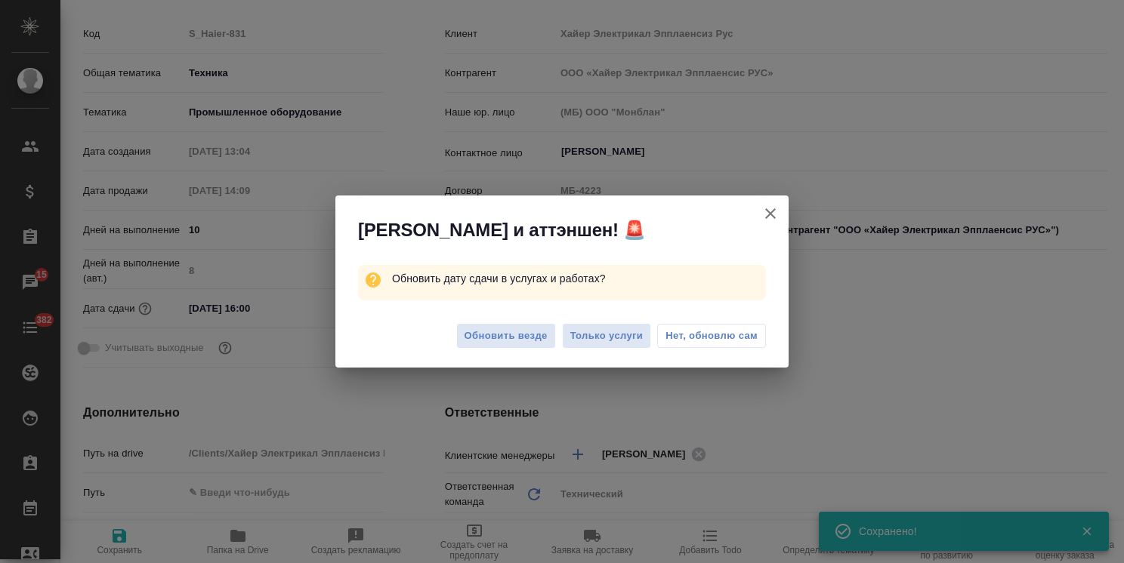
type textarea "x"
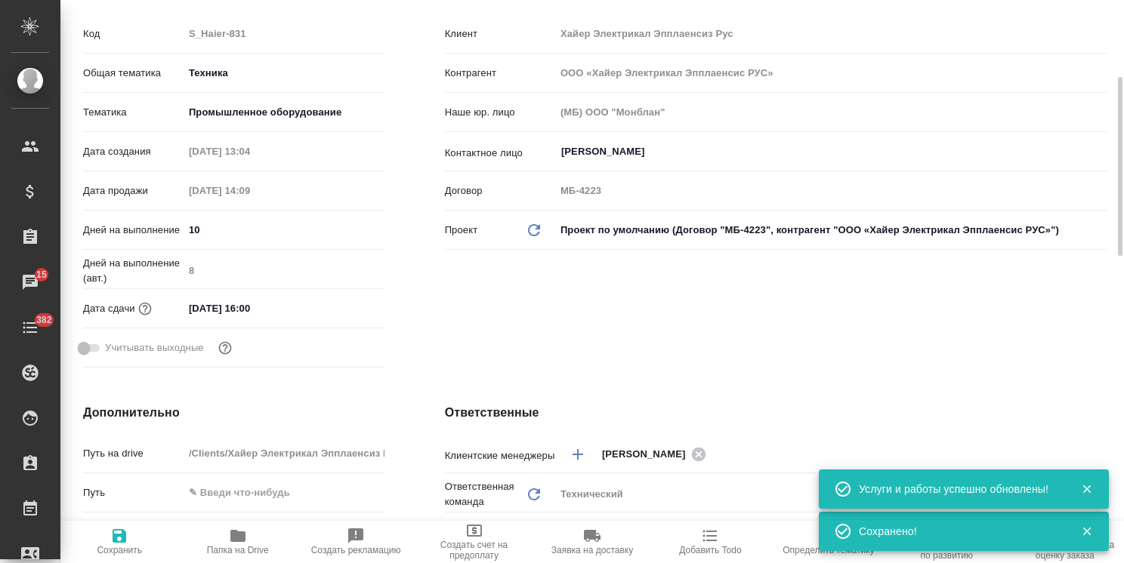
click at [288, 319] on input "[DATE] 16:00" at bounding box center [250, 309] width 132 height 22
click at [349, 316] on icon "button" at bounding box center [341, 307] width 18 height 18
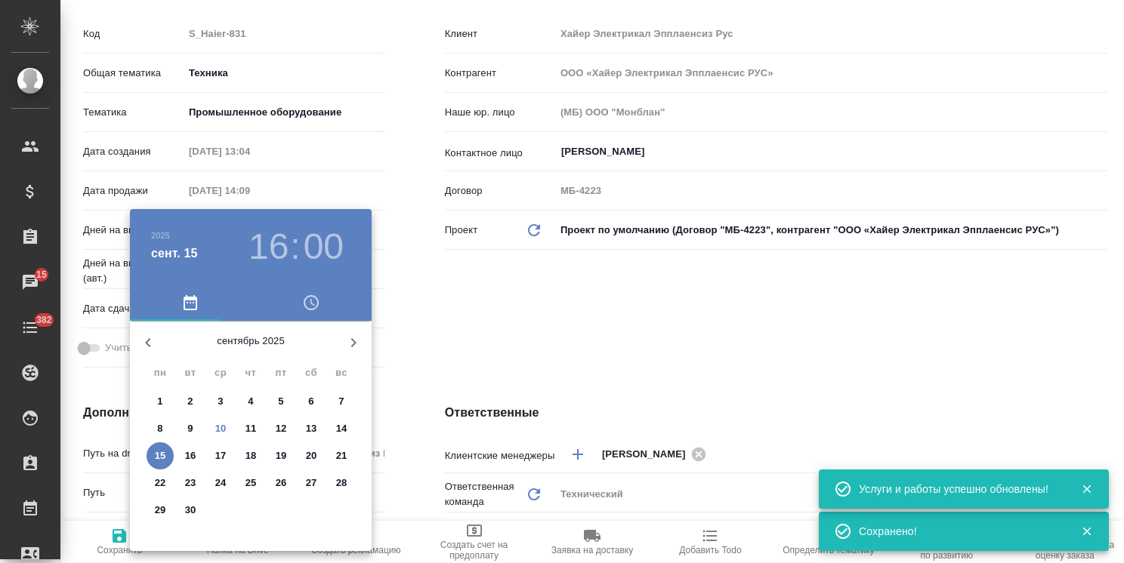
click at [479, 349] on div at bounding box center [562, 281] width 1124 height 563
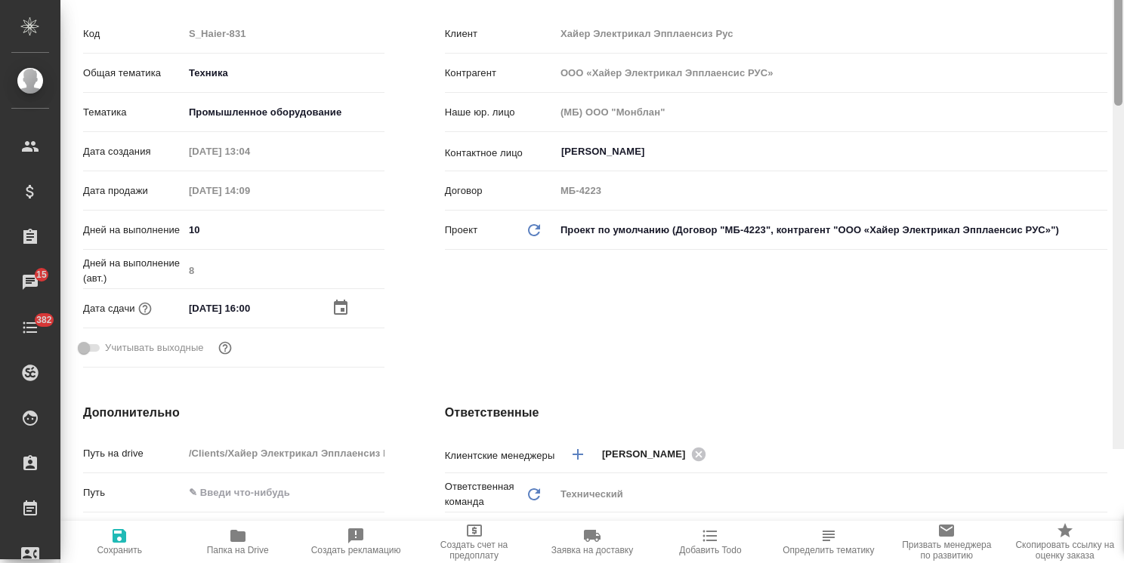
scroll to position [0, 0]
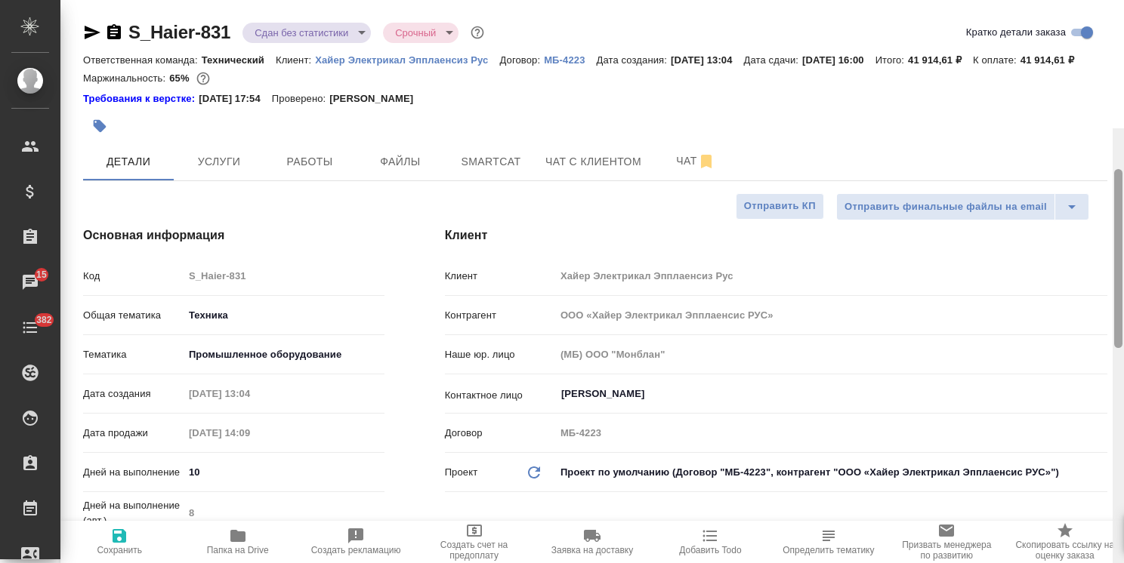
drag, startPoint x: 1118, startPoint y: 242, endPoint x: 834, endPoint y: 75, distance: 329.8
click at [1115, 169] on div at bounding box center [1118, 258] width 8 height 179
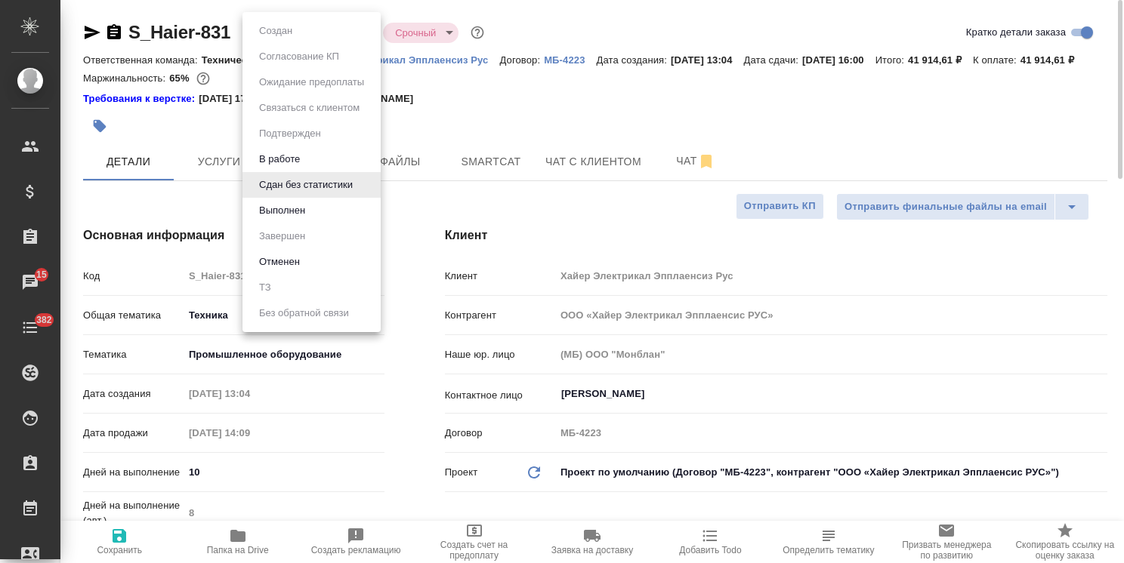
click at [317, 35] on body ".cls-1 fill:#fff; AWATERA [PERSON_NAME] Спецификации Заказы 15 Чаты 382 Todo Пр…" at bounding box center [562, 281] width 1124 height 563
click at [305, 159] on li "В работе" at bounding box center [311, 160] width 138 height 26
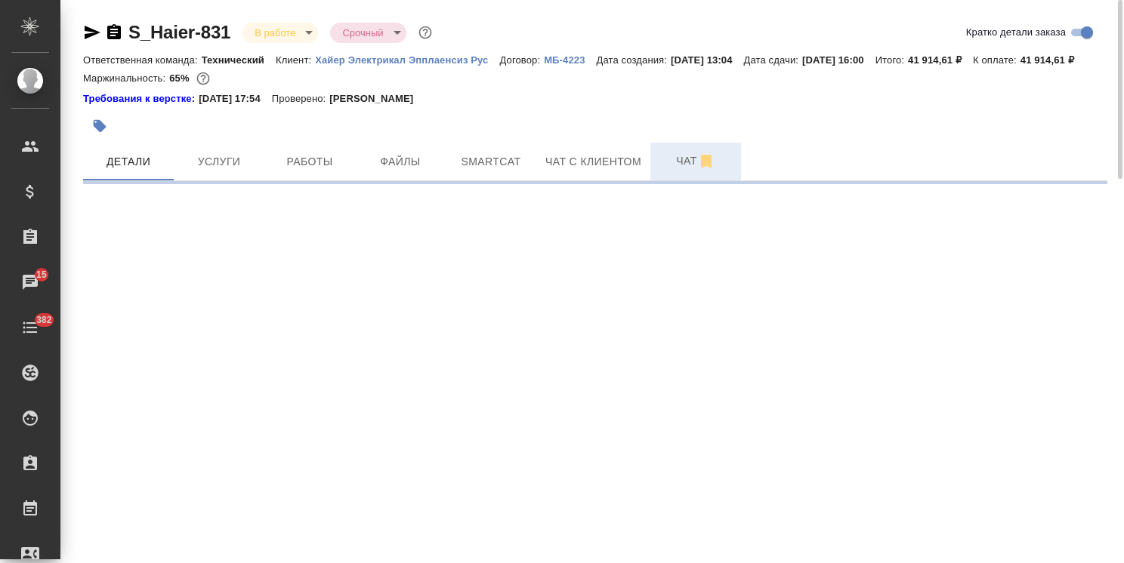
click at [681, 171] on span "Чат" at bounding box center [695, 161] width 73 height 19
select select "RU"
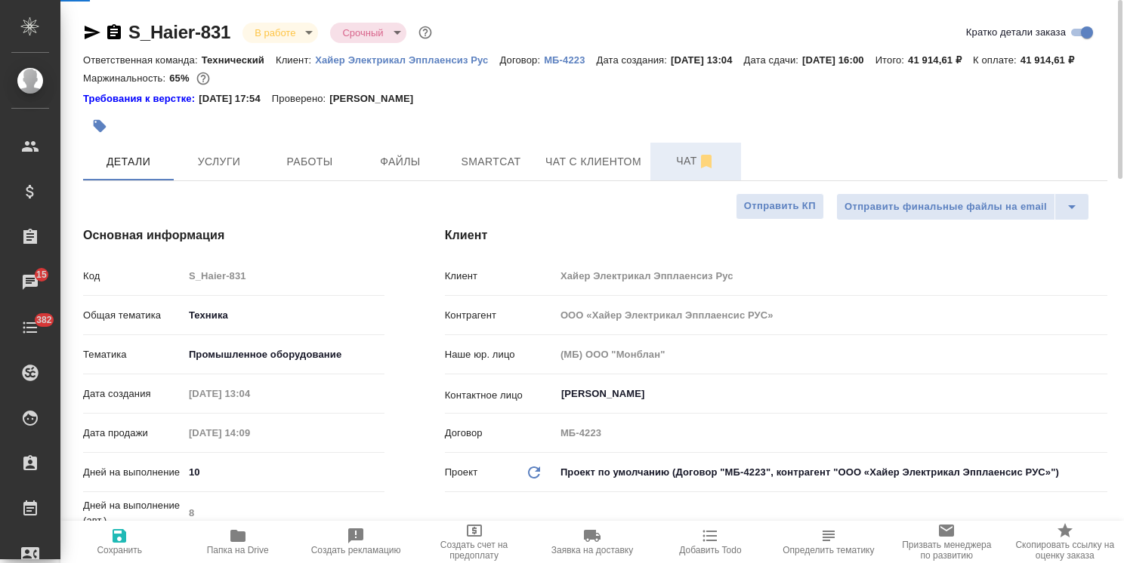
type textarea "x"
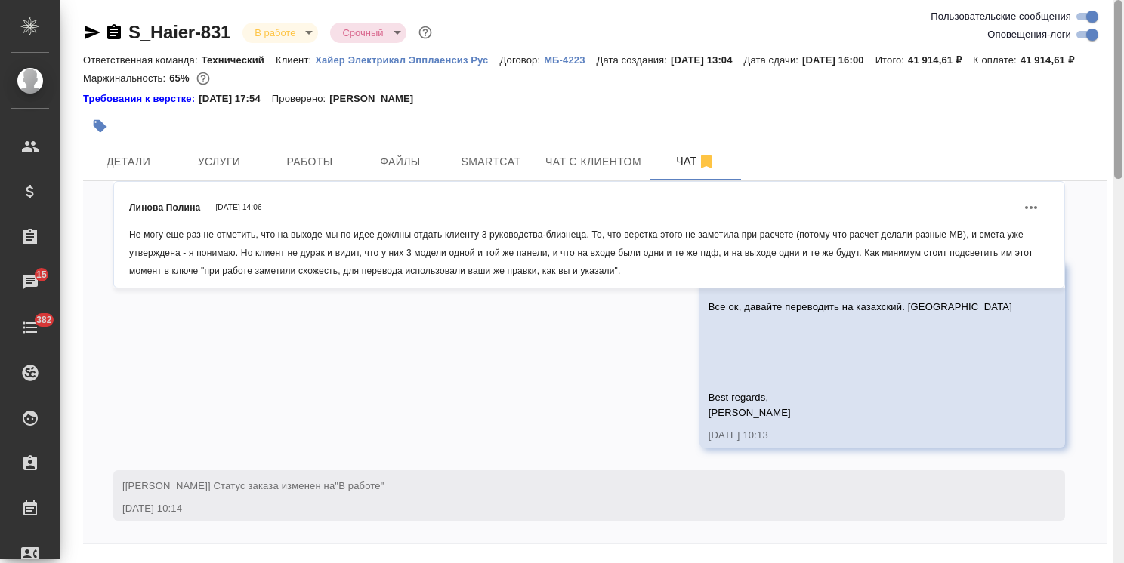
scroll to position [66, 0]
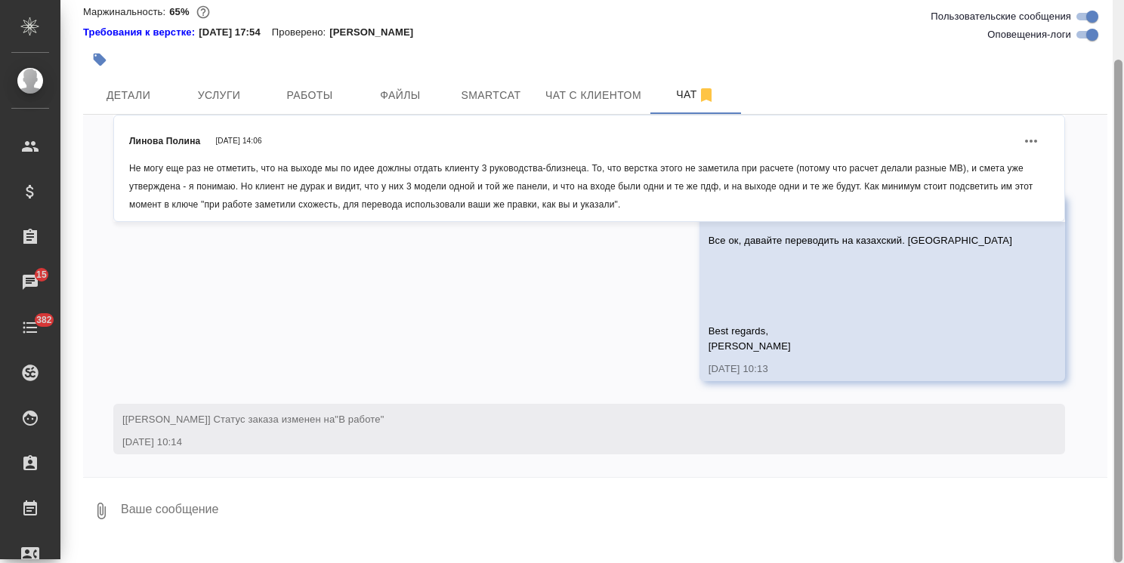
drag, startPoint x: 1119, startPoint y: 168, endPoint x: 1073, endPoint y: 545, distance: 380.5
click at [1073, 545] on div "S_Haier-831 В работе inProgress Срочный urgent Ответственная команда: Техническ…" at bounding box center [591, 281] width 1063 height 563
click at [242, 511] on textarea at bounding box center [613, 511] width 988 height 51
paste textarea "[DATE] 16:00"
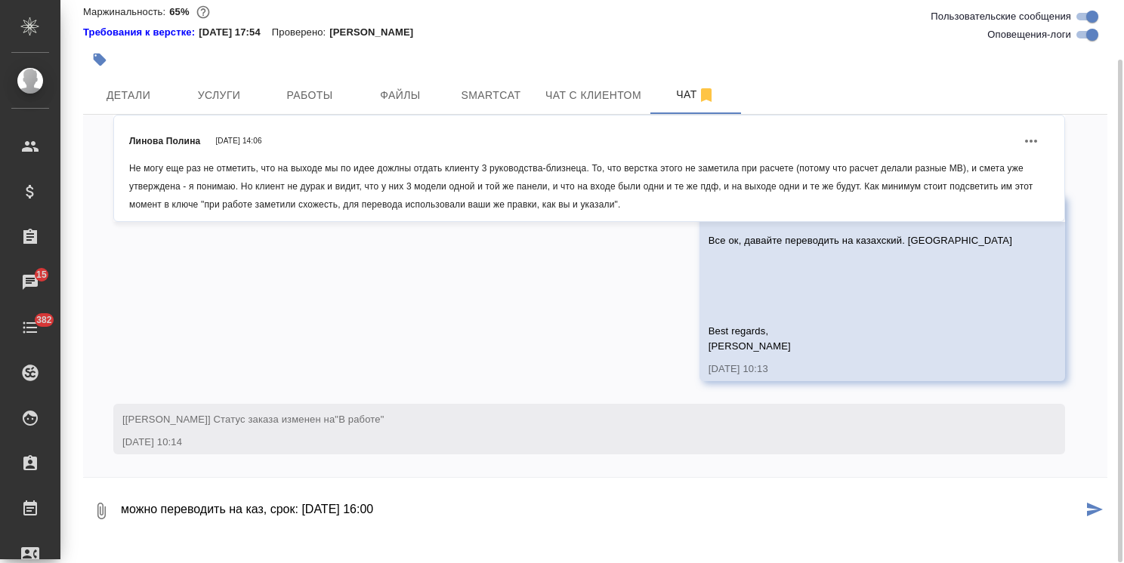
type textarea "можно переводить на каз, срок: [DATE] 16:00"
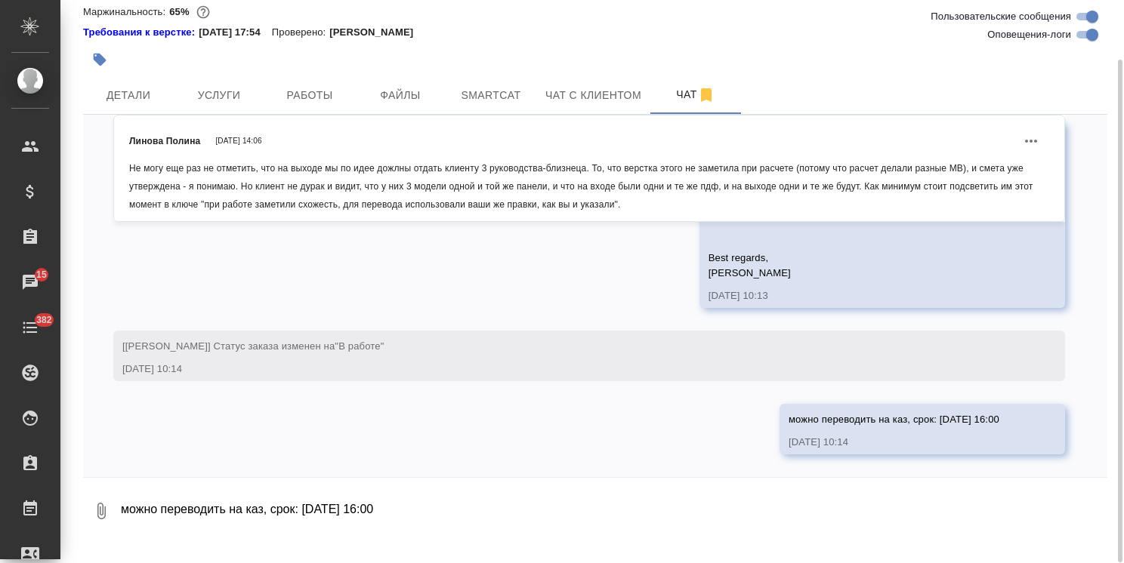
scroll to position [19293, 0]
